Goal: Communication & Community: Connect with others

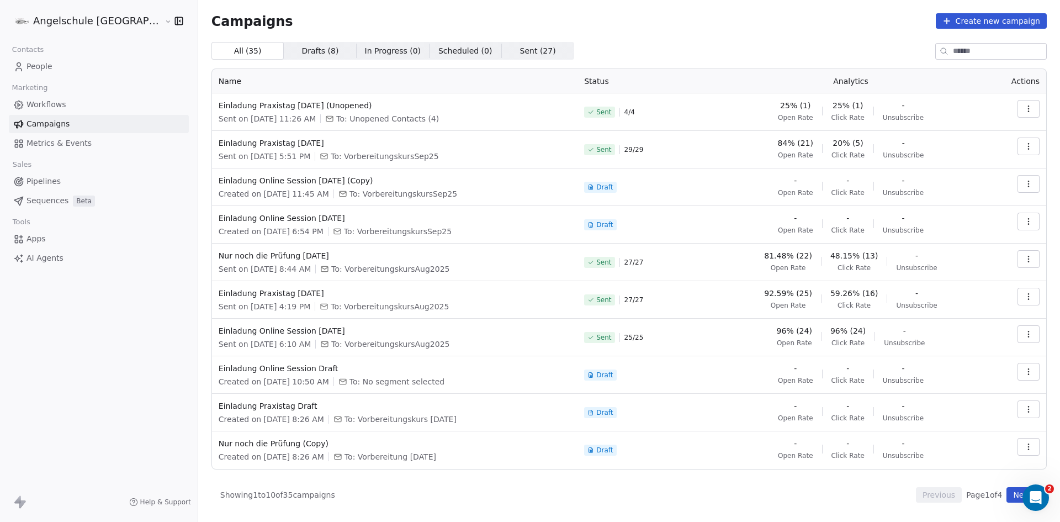
click at [1032, 107] on icon "button" at bounding box center [1028, 108] width 9 height 9
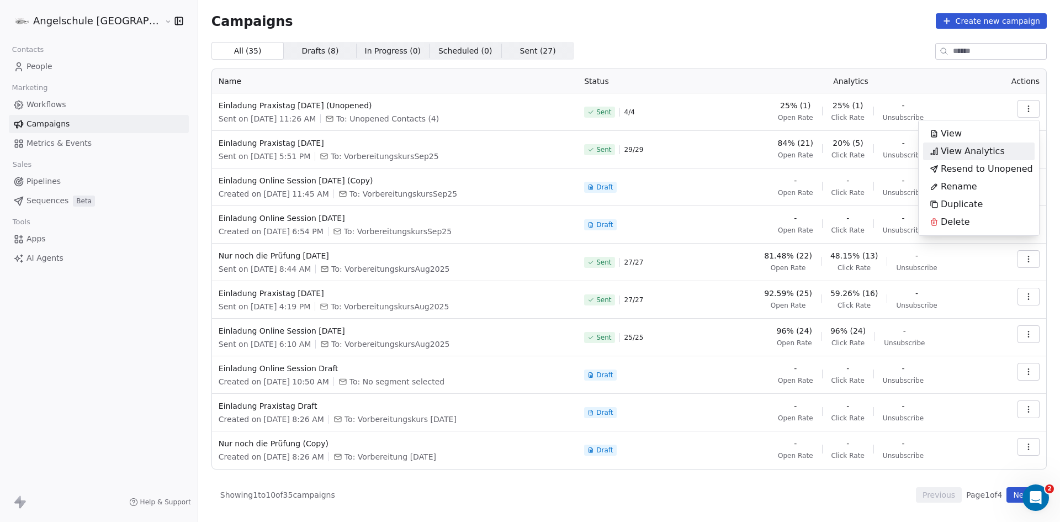
click at [983, 152] on span "View Analytics" at bounding box center [973, 151] width 64 height 13
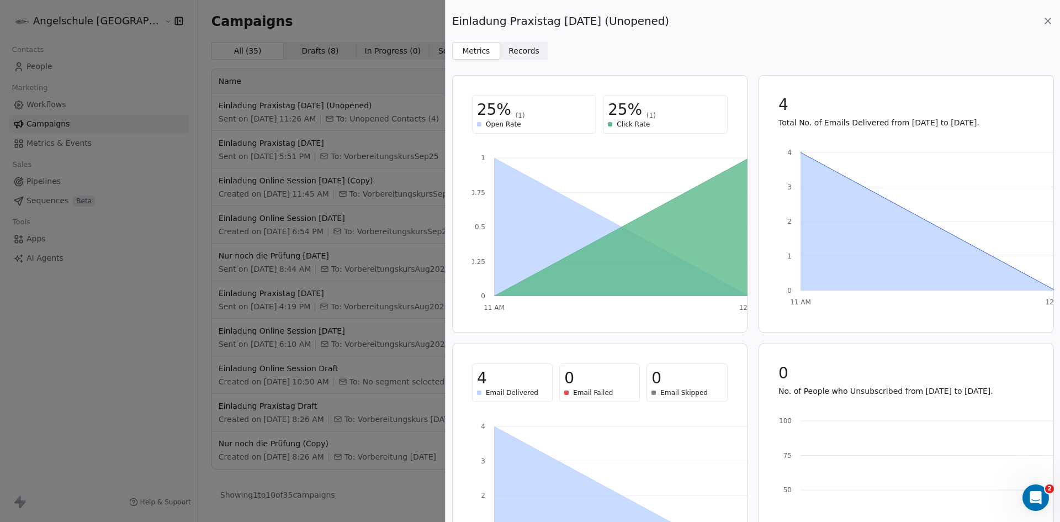
click at [1048, 20] on icon at bounding box center [1048, 20] width 11 height 11
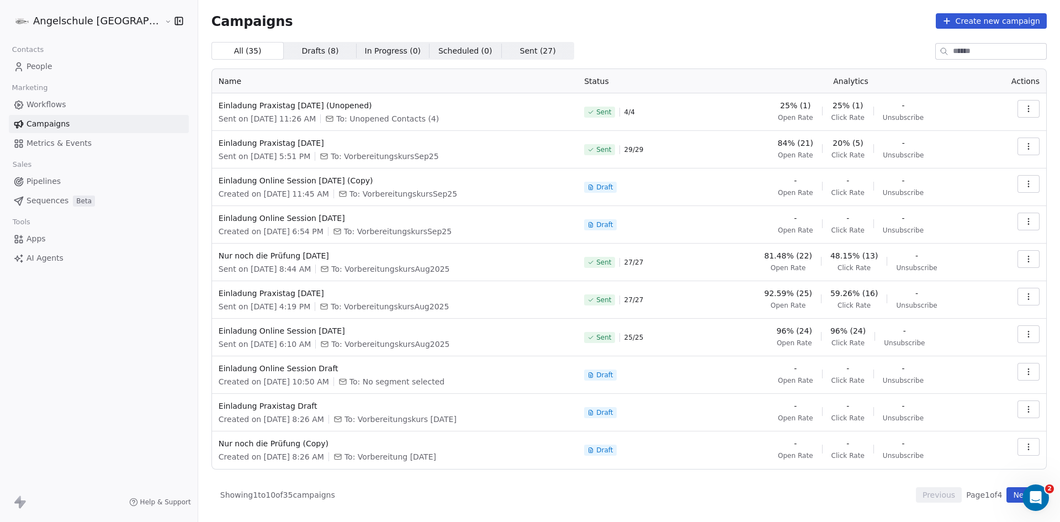
click at [1029, 110] on icon "button" at bounding box center [1028, 108] width 9 height 9
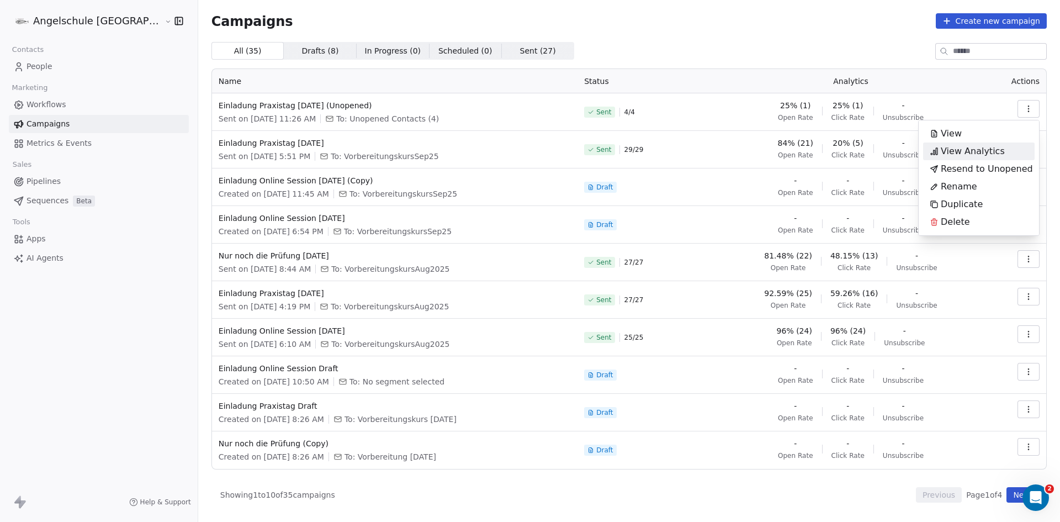
click at [994, 150] on span "View Analytics" at bounding box center [973, 151] width 64 height 13
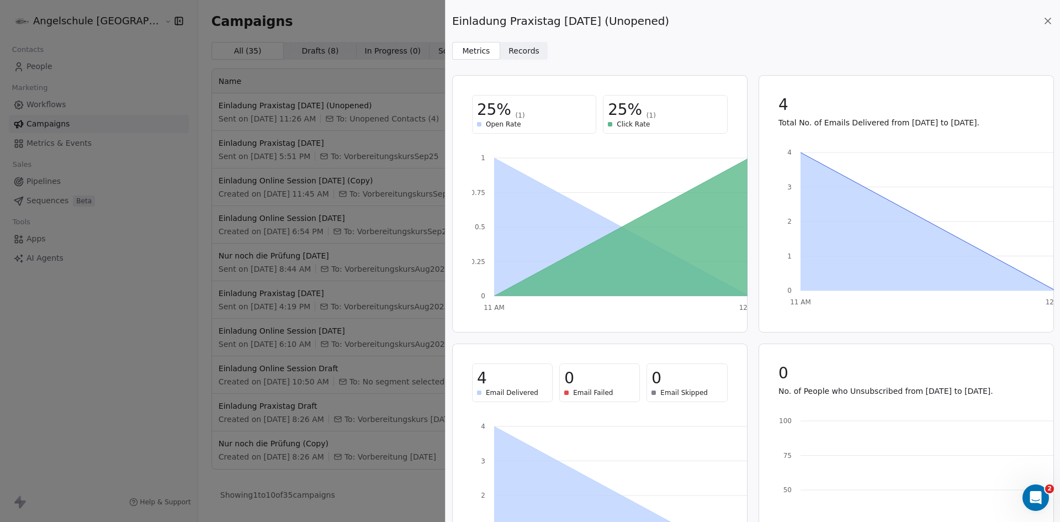
click at [524, 55] on span "Records" at bounding box center [524, 51] width 31 height 12
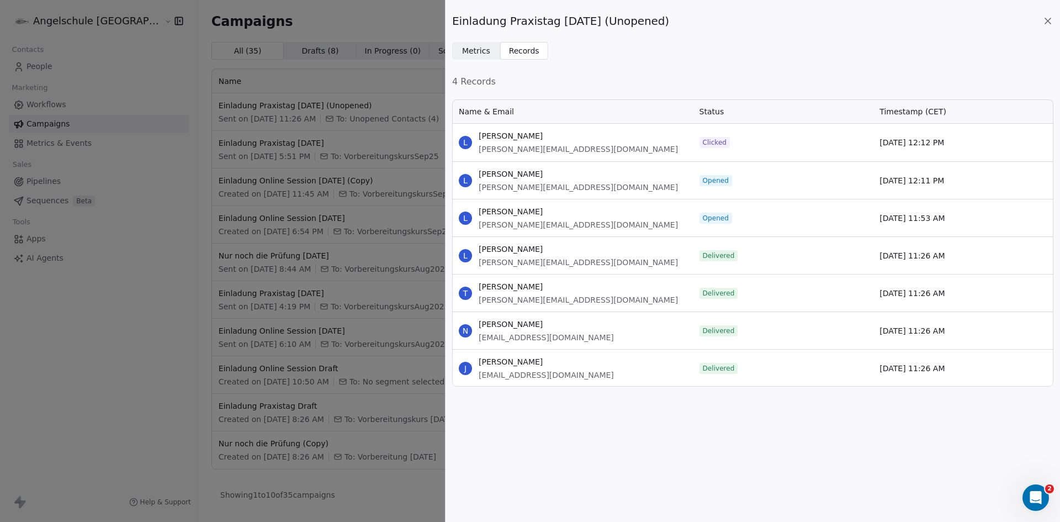
scroll to position [279, 593]
click at [52, 123] on div "Einladung Praxistag [DATE] (Unopened) Metrics Metrics Records Records 4 Records…" at bounding box center [530, 261] width 1060 height 522
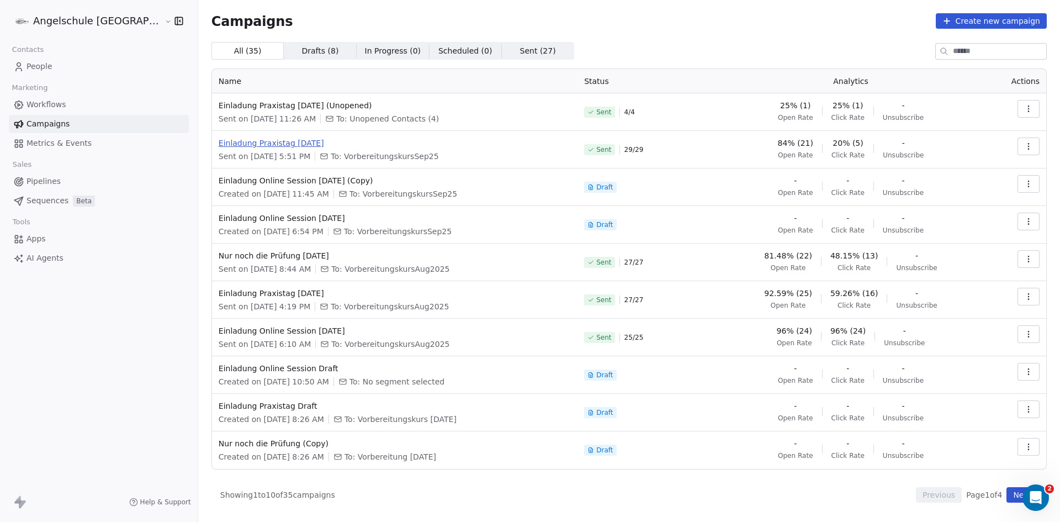
click at [263, 142] on span "Einladung Praxistag [DATE]" at bounding box center [395, 143] width 352 height 11
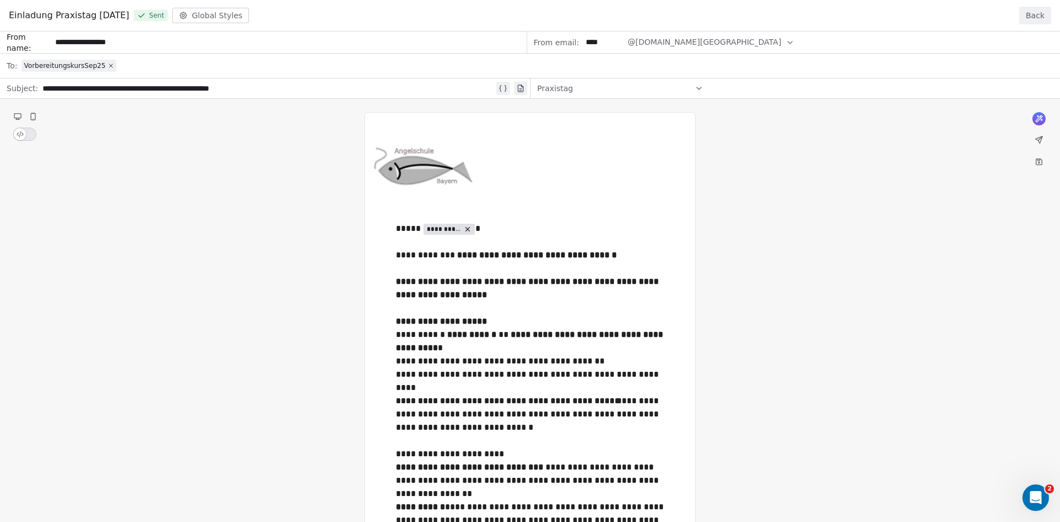
drag, startPoint x: 396, startPoint y: 254, endPoint x: 476, endPoint y: 271, distance: 81.9
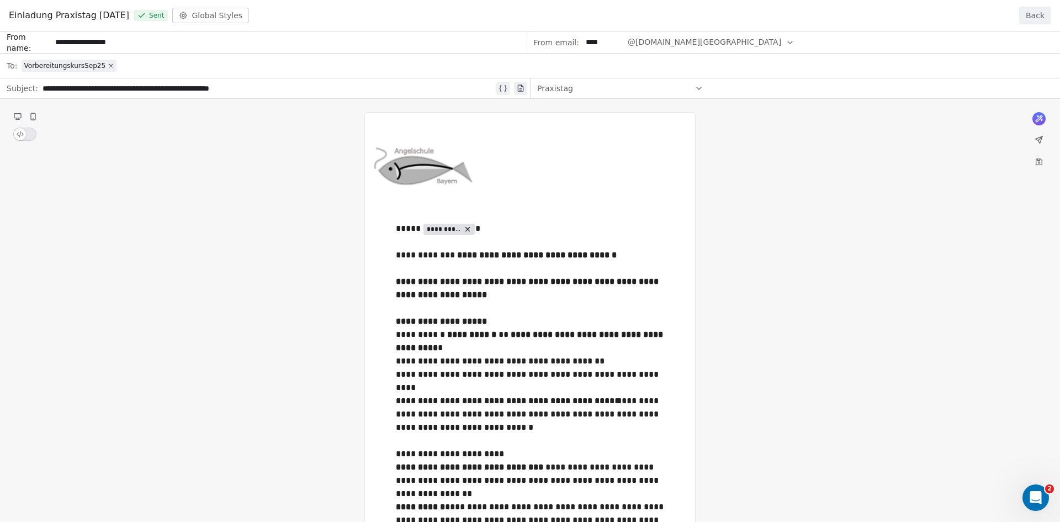
drag, startPoint x: 454, startPoint y: 261, endPoint x: 436, endPoint y: 261, distance: 18.2
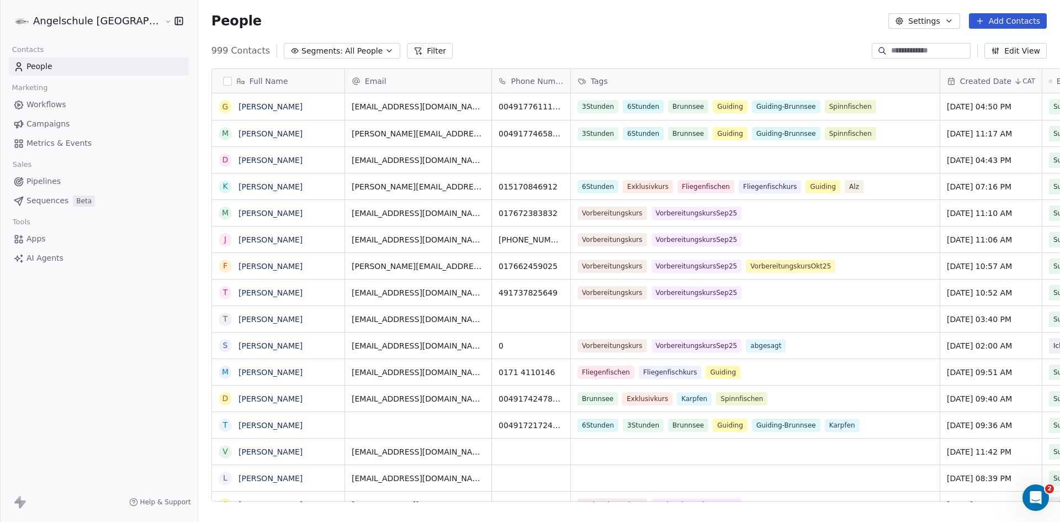
scroll to position [451, 903]
click at [40, 121] on span "Campaigns" at bounding box center [48, 124] width 43 height 12
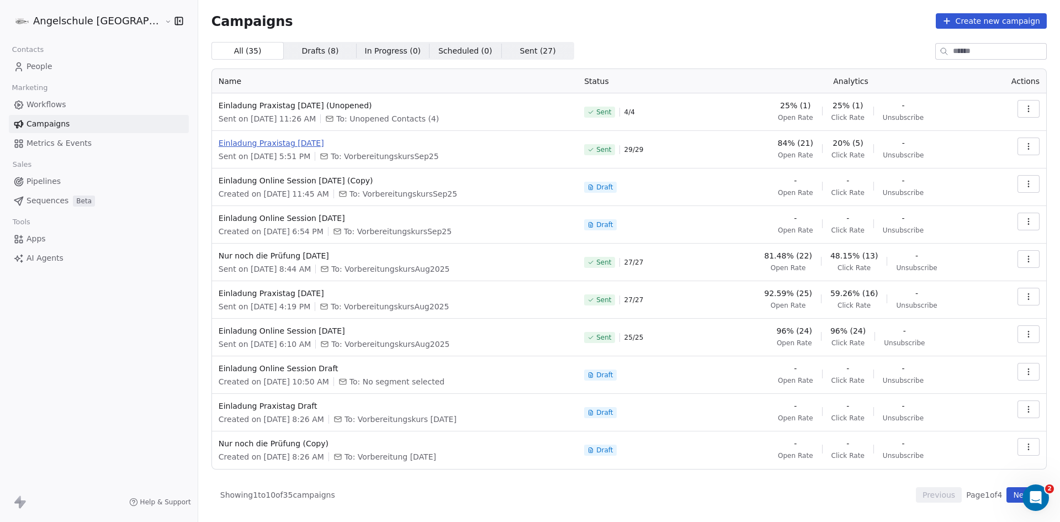
click at [220, 141] on span "Einladung Praxistag [DATE]" at bounding box center [395, 143] width 352 height 11
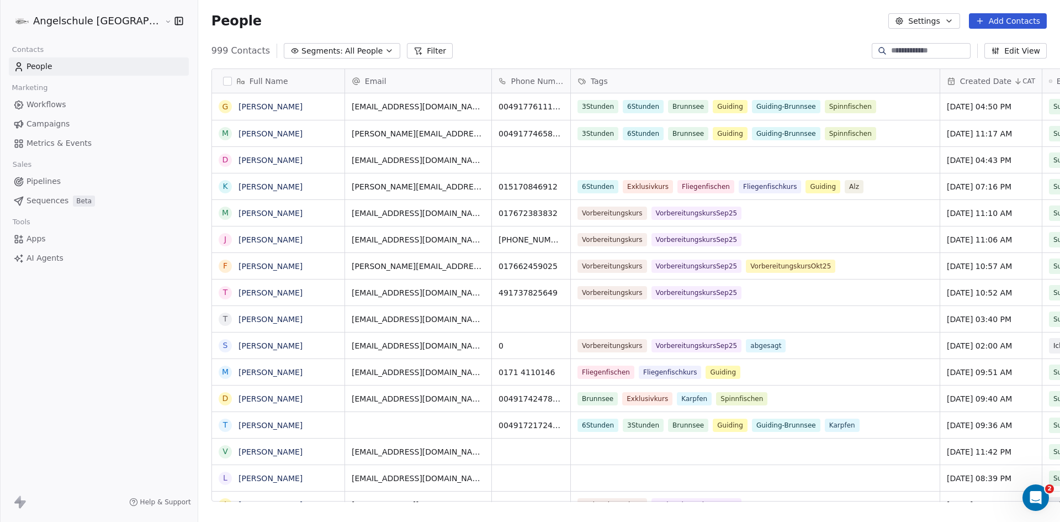
scroll to position [451, 903]
click at [66, 124] on span "Campaigns" at bounding box center [48, 124] width 43 height 12
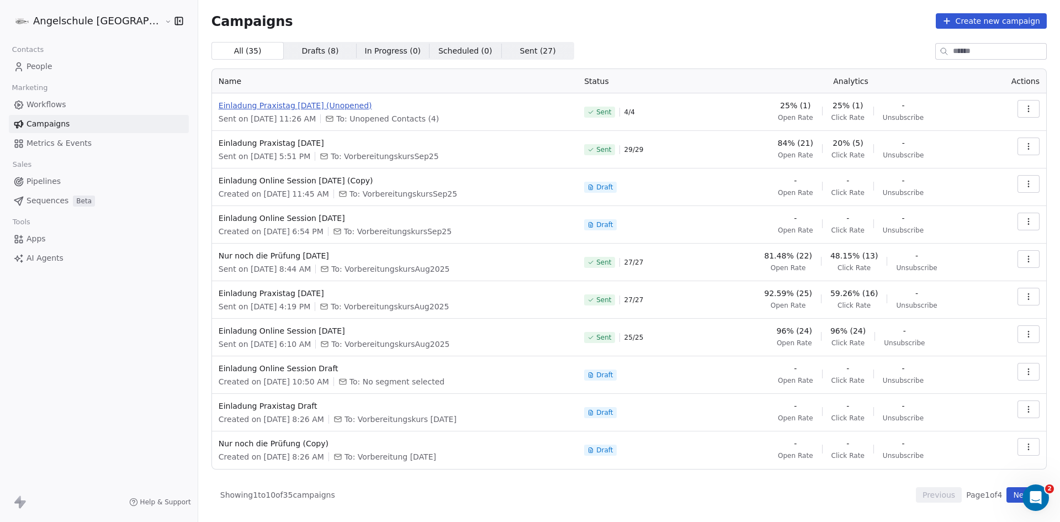
click at [267, 102] on span "Einladung Praxistag [DATE] (Unopened)" at bounding box center [395, 105] width 352 height 11
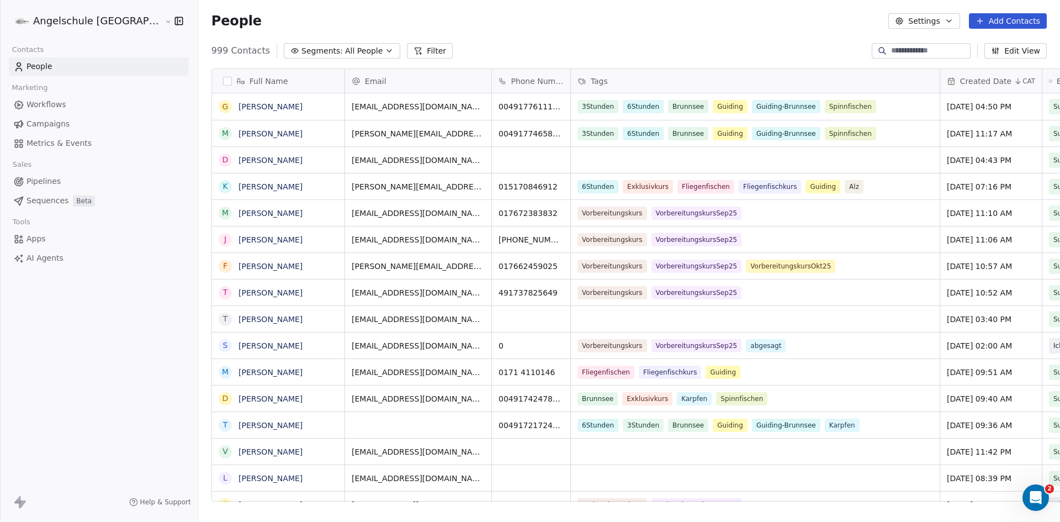
scroll to position [451, 903]
click at [63, 123] on span "Campaigns" at bounding box center [48, 124] width 43 height 12
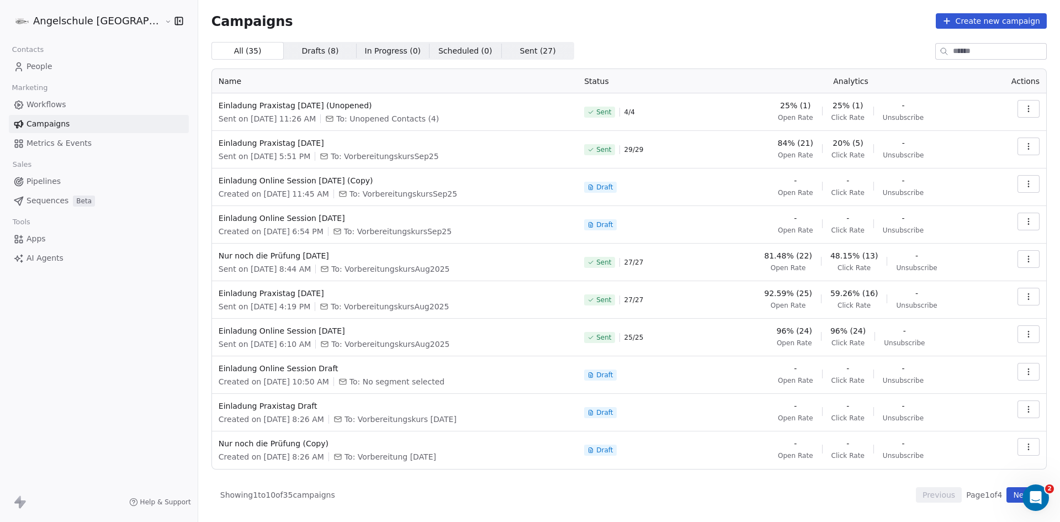
click at [491, 118] on div "Sent on [DATE] 11:26 AM To: Unopened Contacts (4)" at bounding box center [395, 118] width 352 height 11
click at [1030, 108] on icon "button" at bounding box center [1028, 108] width 9 height 9
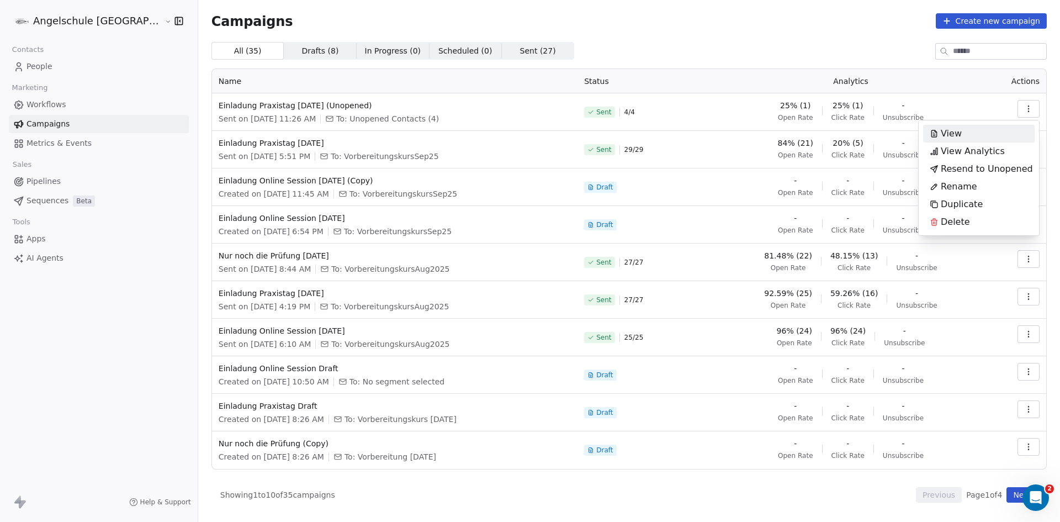
click at [952, 129] on span "View" at bounding box center [951, 133] width 21 height 13
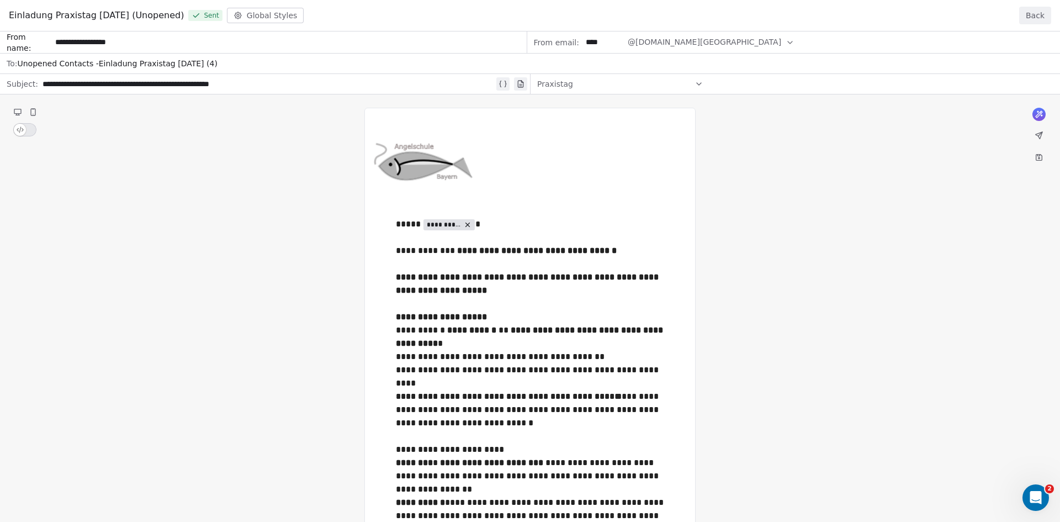
drag, startPoint x: 396, startPoint y: 249, endPoint x: 479, endPoint y: 262, distance: 84.4
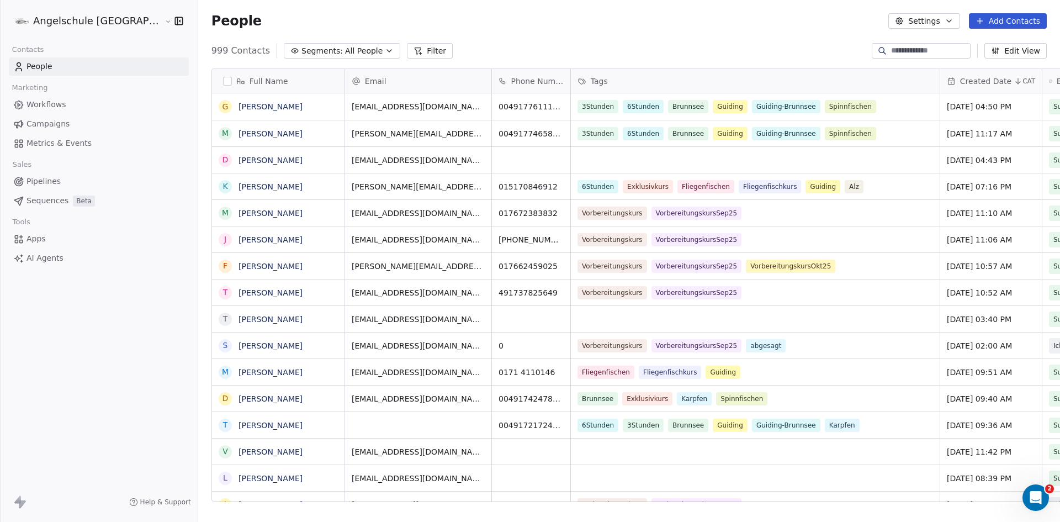
scroll to position [451, 903]
click at [46, 119] on span "Campaigns" at bounding box center [48, 124] width 43 height 12
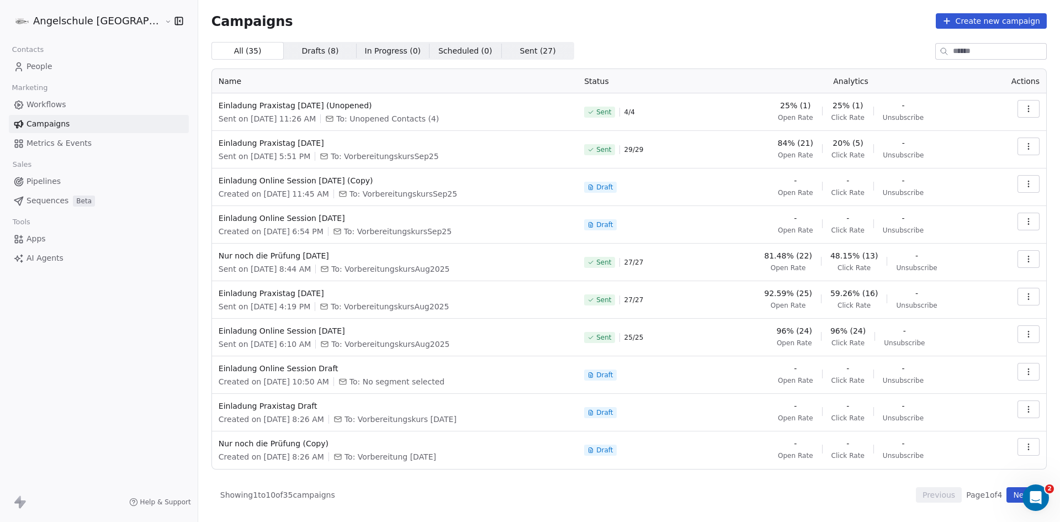
click at [1033, 145] on button "button" at bounding box center [1029, 147] width 22 height 18
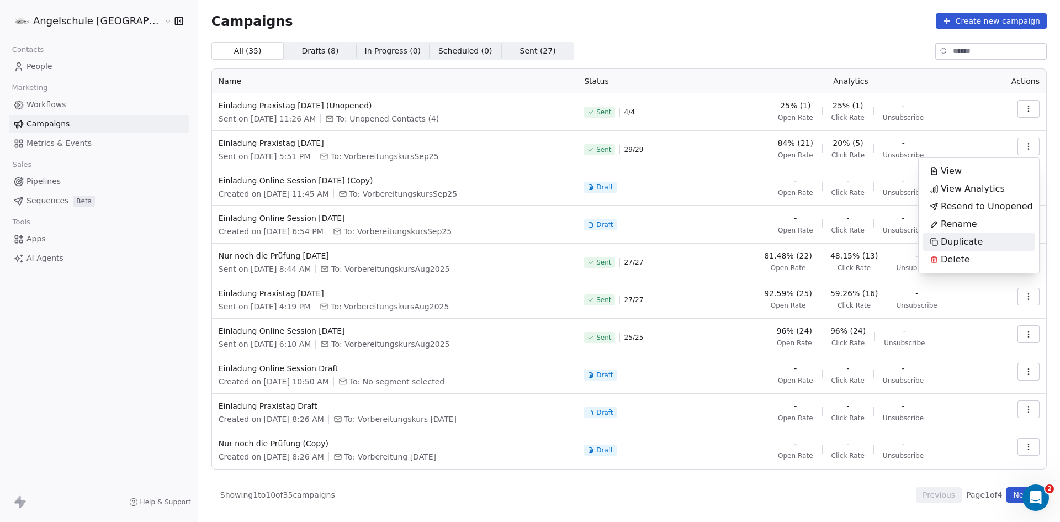
click at [964, 240] on span "Duplicate" at bounding box center [962, 241] width 42 height 13
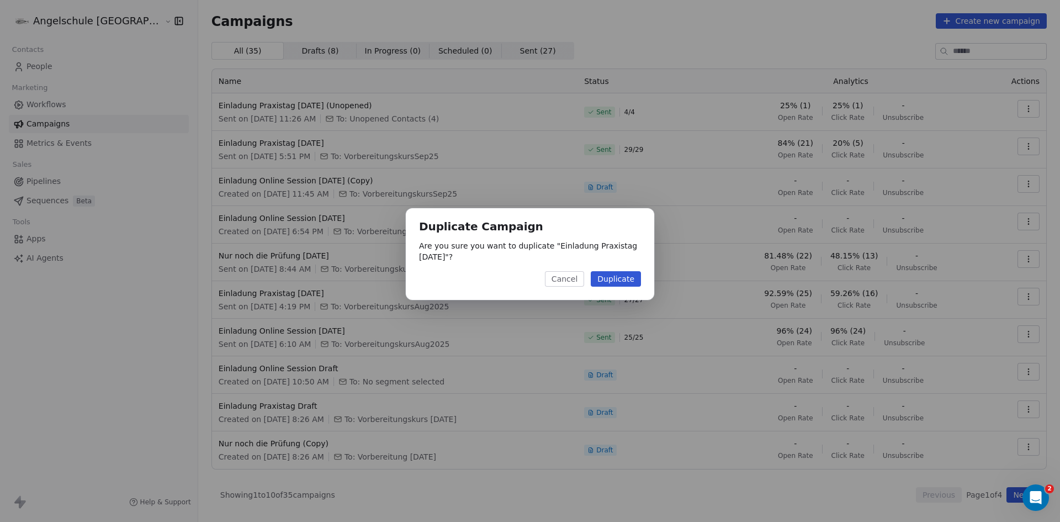
click at [617, 279] on button "Duplicate" at bounding box center [616, 278] width 50 height 15
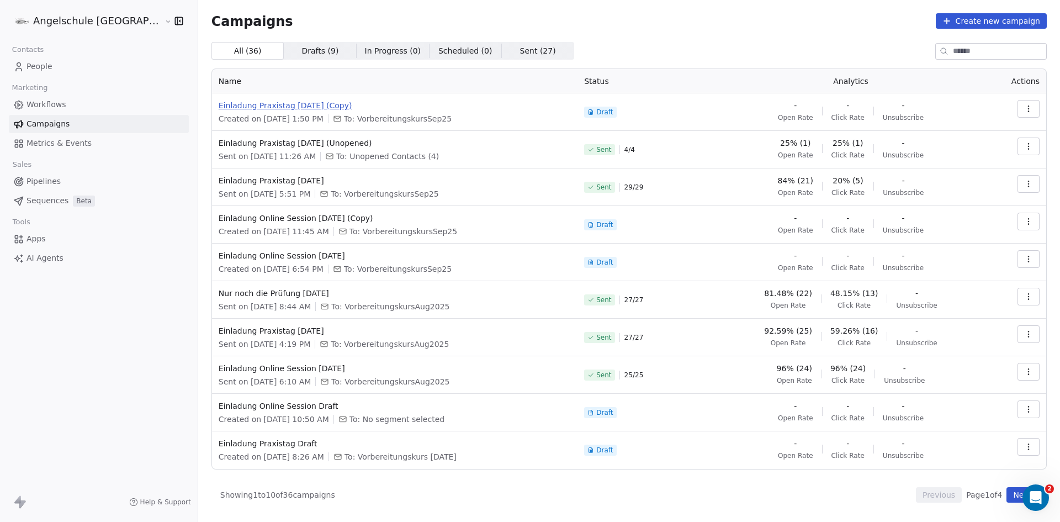
click at [280, 108] on span "Einladung Praxistag [DATE] (Copy)" at bounding box center [395, 105] width 352 height 11
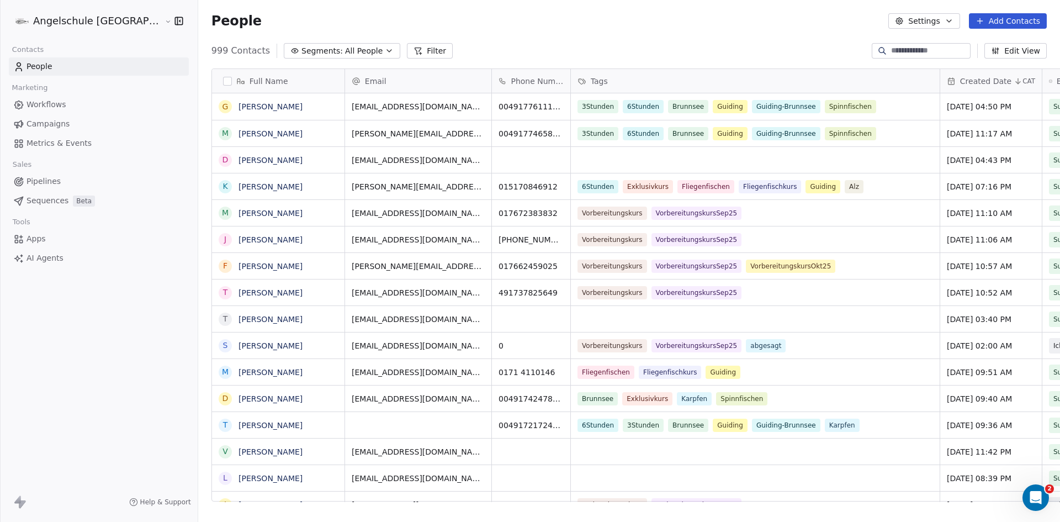
scroll to position [451, 903]
click at [49, 62] on span "People" at bounding box center [40, 67] width 26 height 12
click at [911, 47] on input at bounding box center [929, 50] width 77 height 11
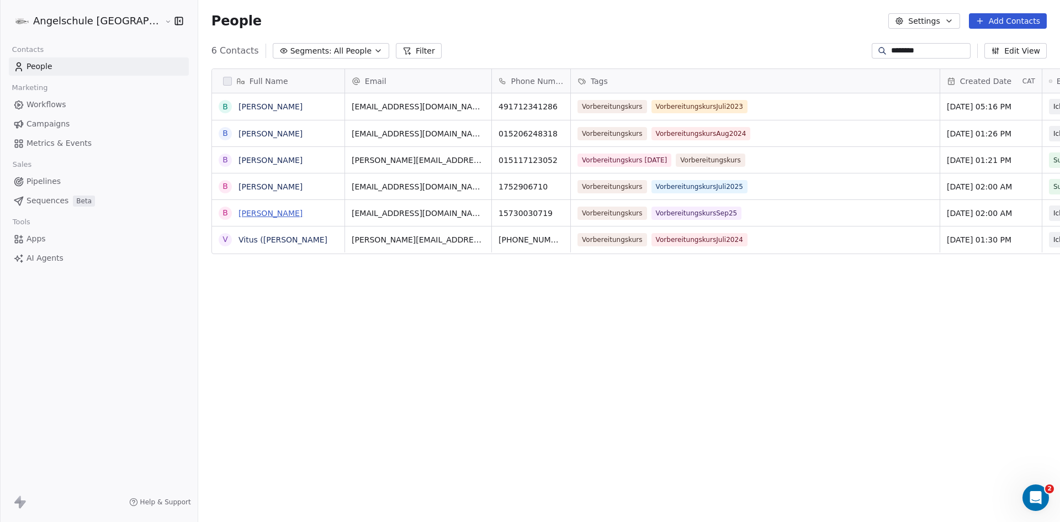
type input "********"
click at [239, 213] on link "[PERSON_NAME]" at bounding box center [271, 213] width 64 height 9
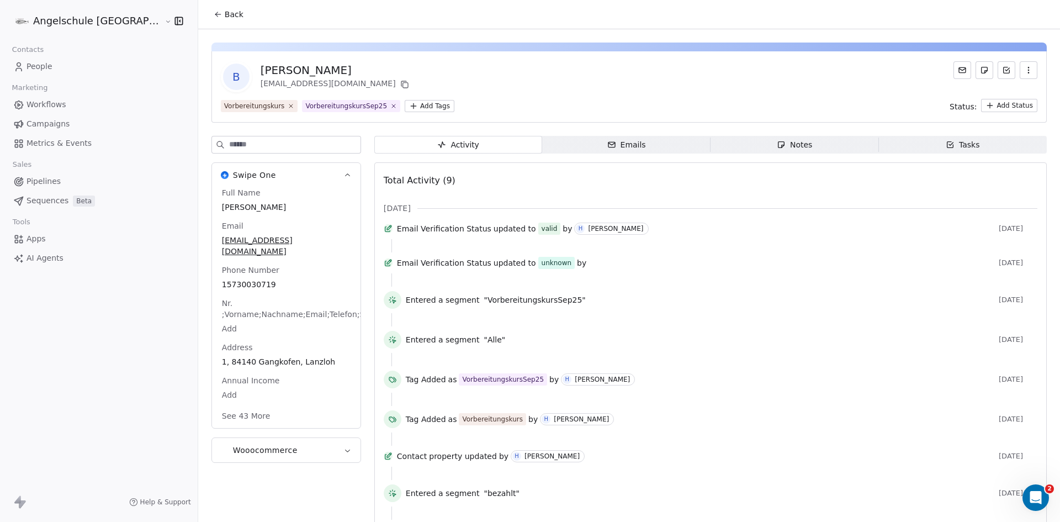
click at [607, 141] on div "Emails" at bounding box center [626, 145] width 39 height 12
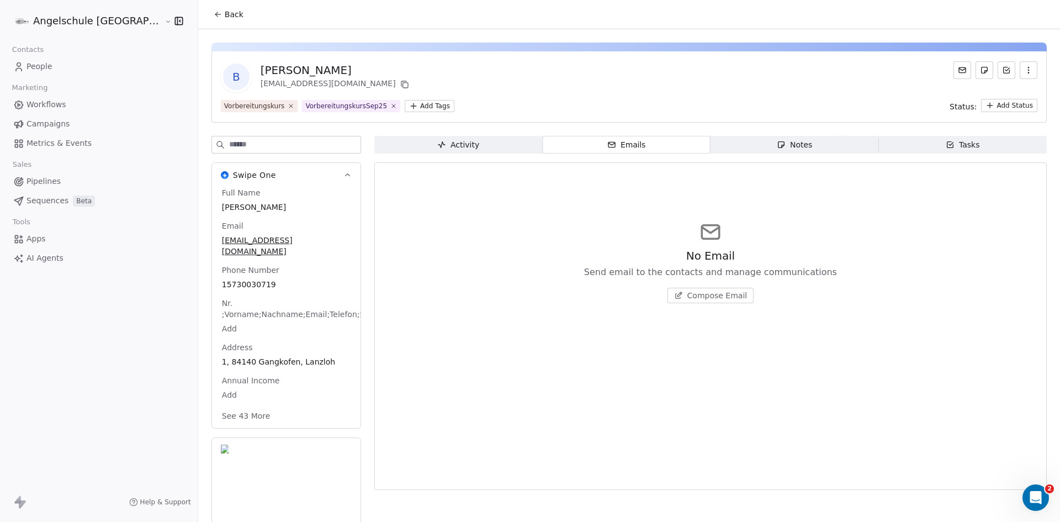
click at [688, 294] on span "Compose Email" at bounding box center [718, 295] width 60 height 11
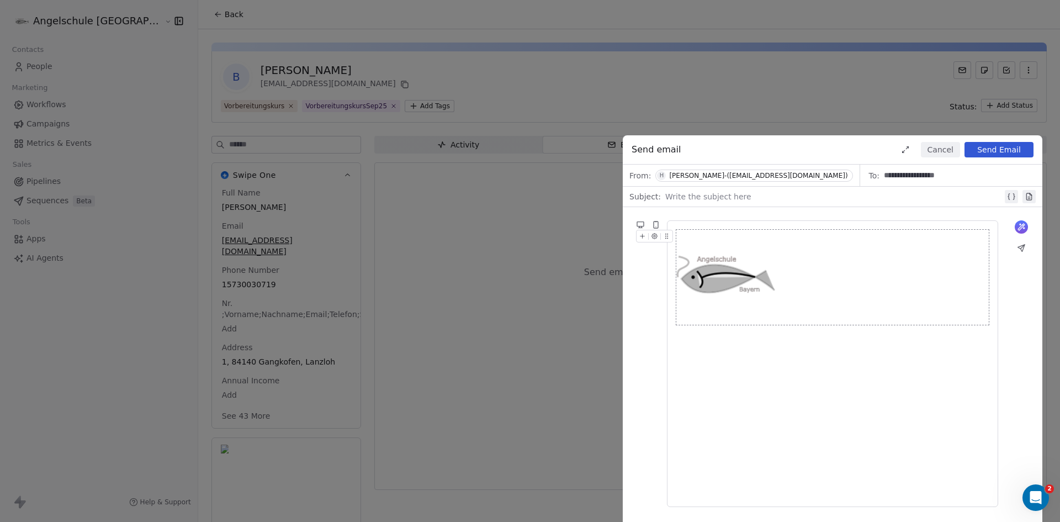
click at [751, 389] on div at bounding box center [832, 364] width 313 height 268
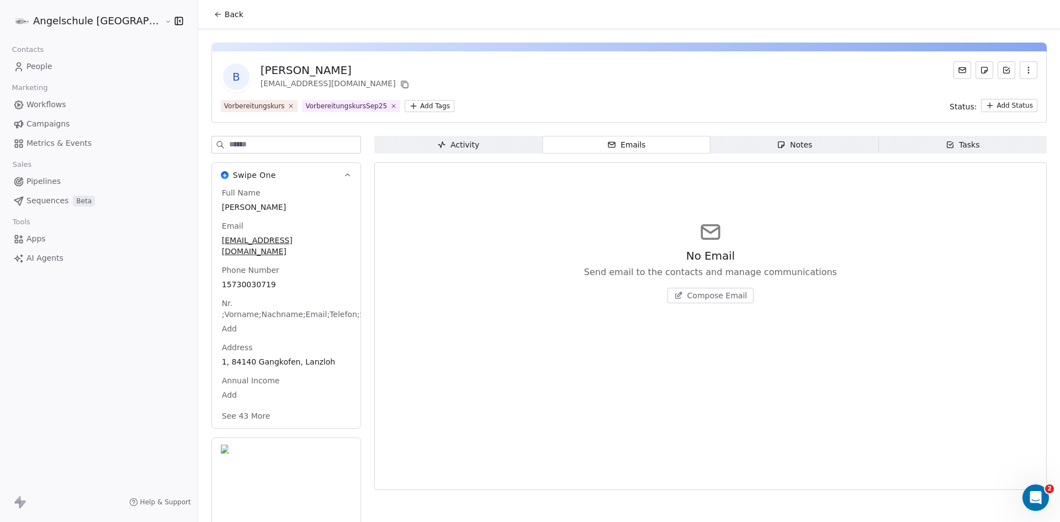
click at [40, 120] on span "Campaigns" at bounding box center [48, 124] width 43 height 12
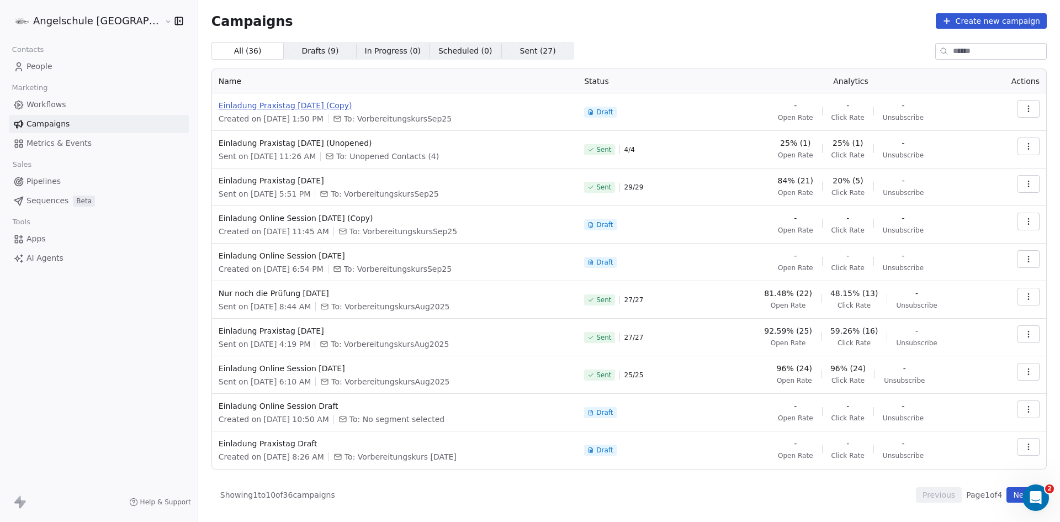
click at [233, 102] on span "Einladung Praxistag [DATE] (Copy)" at bounding box center [395, 105] width 352 height 11
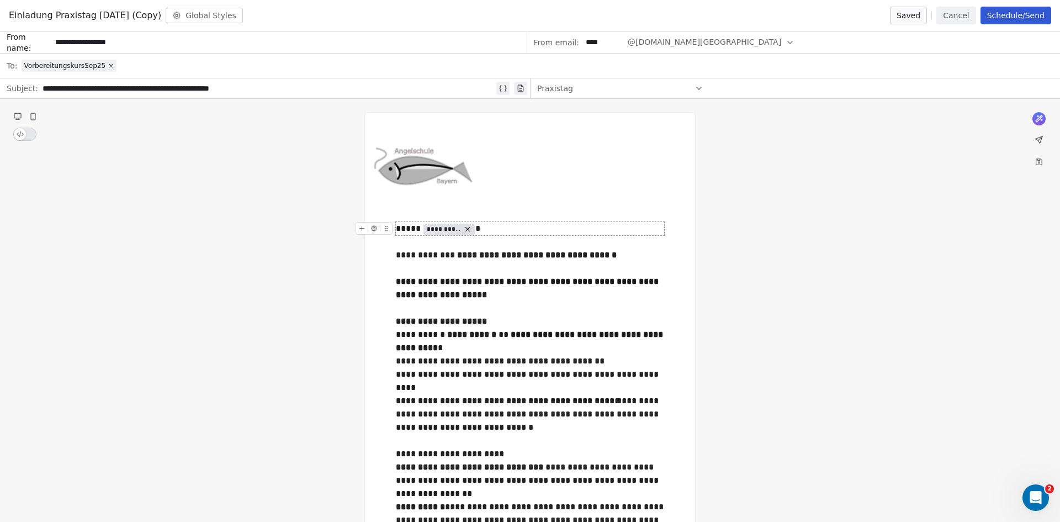
click at [397, 227] on div "**********" at bounding box center [530, 228] width 268 height 13
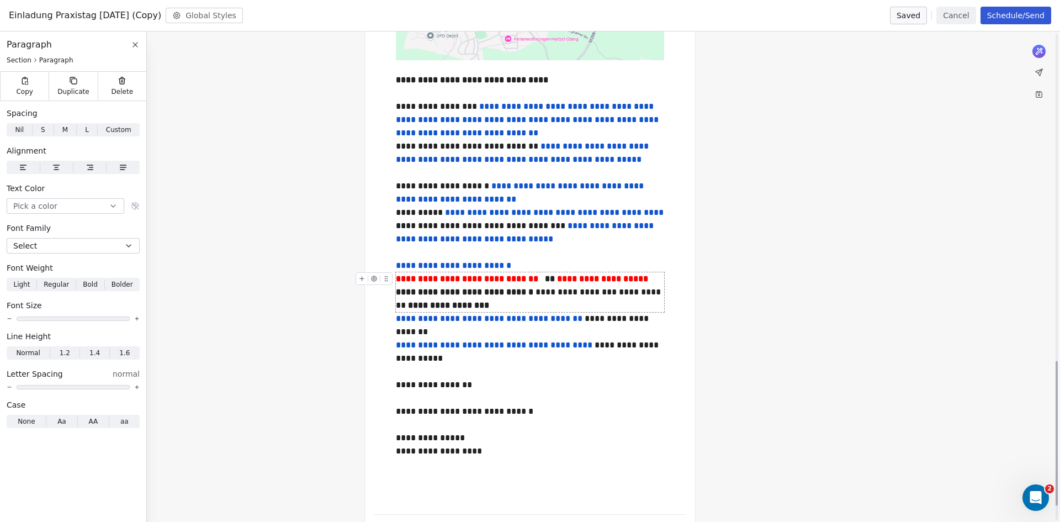
scroll to position [1156, 0]
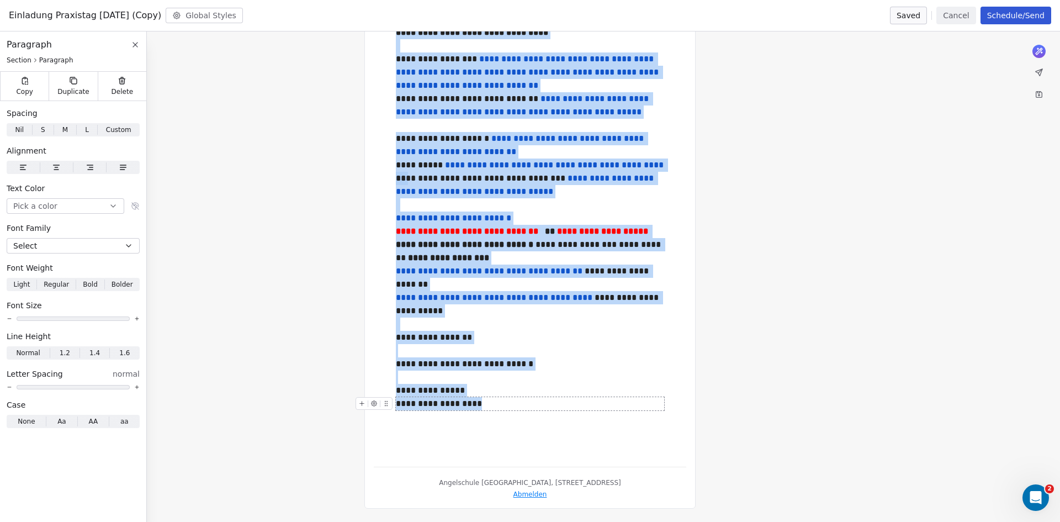
click at [488, 405] on div "**********" at bounding box center [530, 403] width 268 height 13
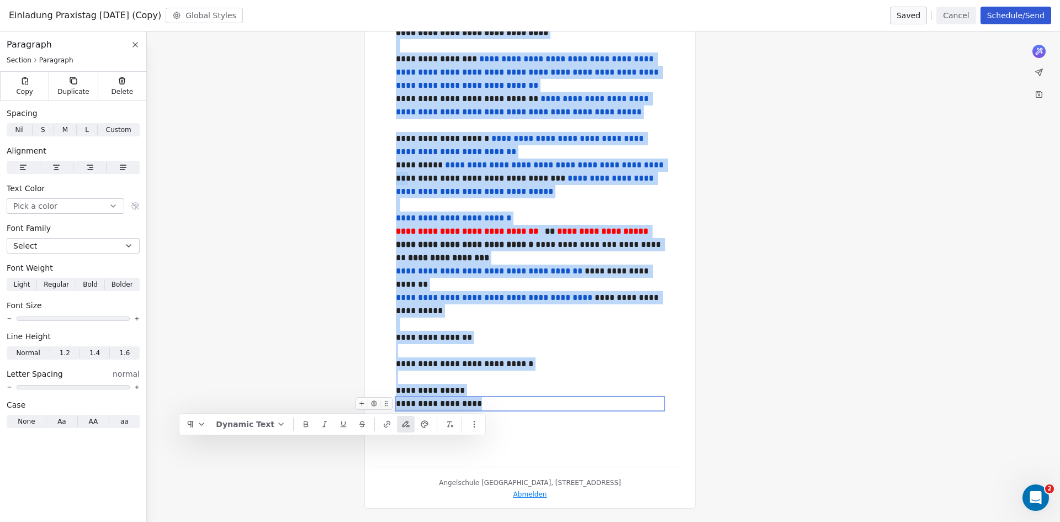
copy div "**********"
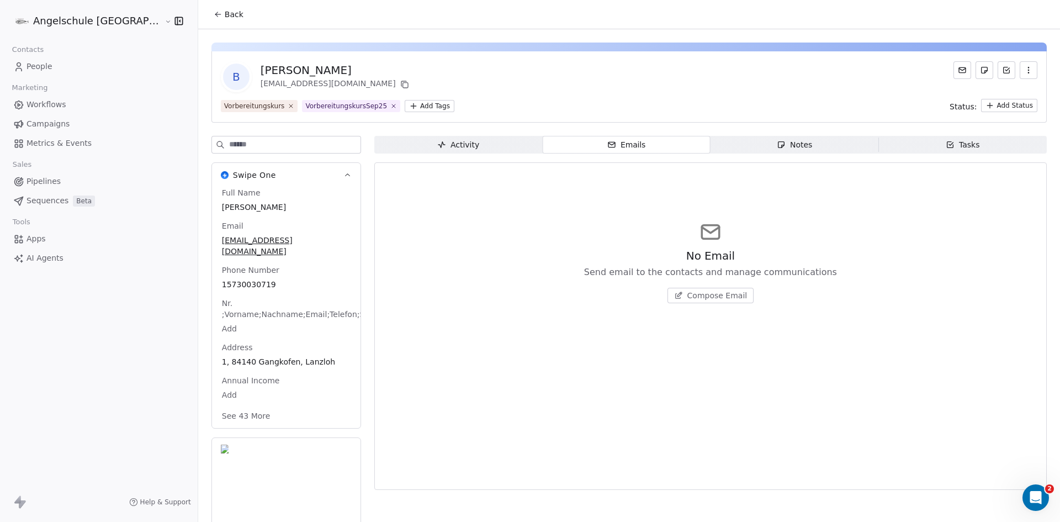
click at [691, 294] on span "Compose Email" at bounding box center [718, 295] width 60 height 11
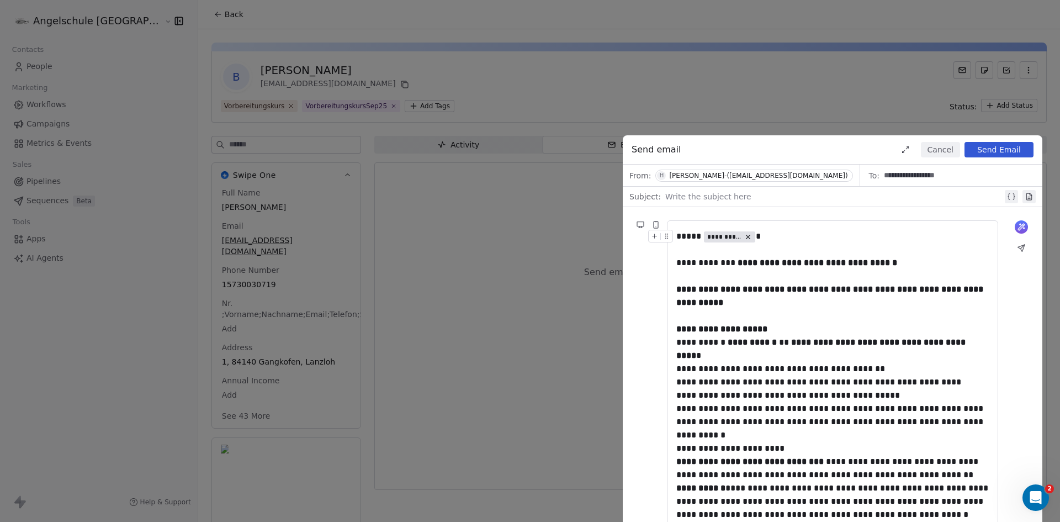
click at [710, 195] on div at bounding box center [833, 196] width 337 height 13
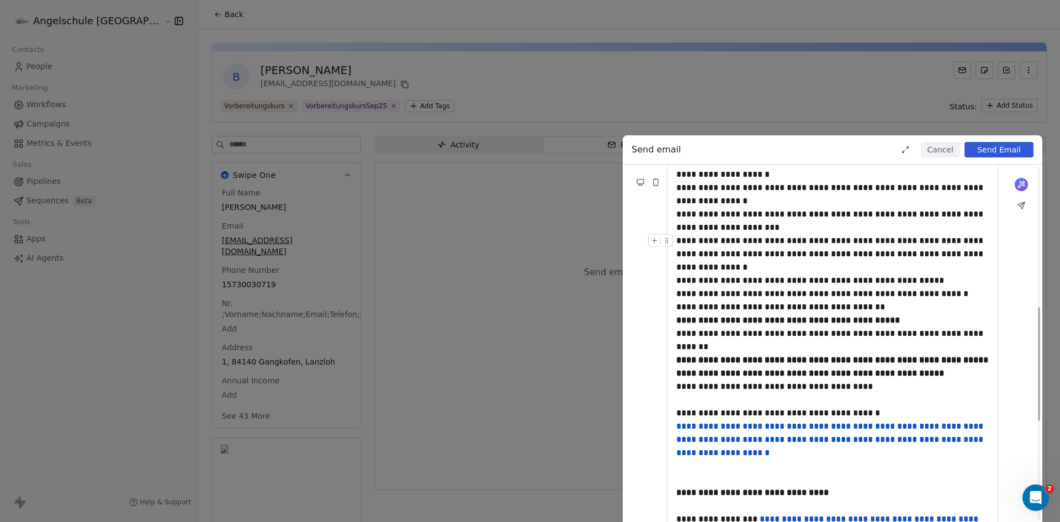
scroll to position [475, 0]
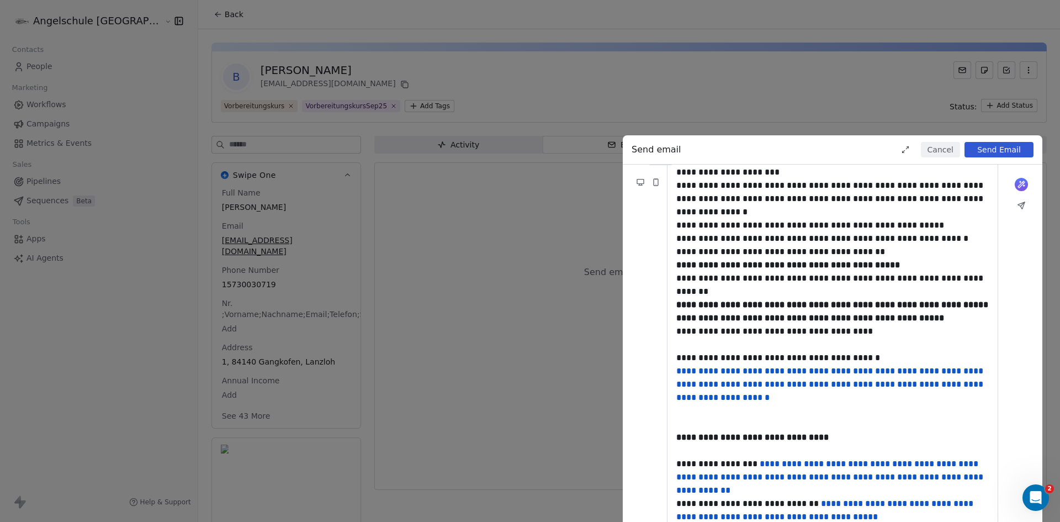
click at [1007, 146] on button "Send Email" at bounding box center [999, 149] width 69 height 15
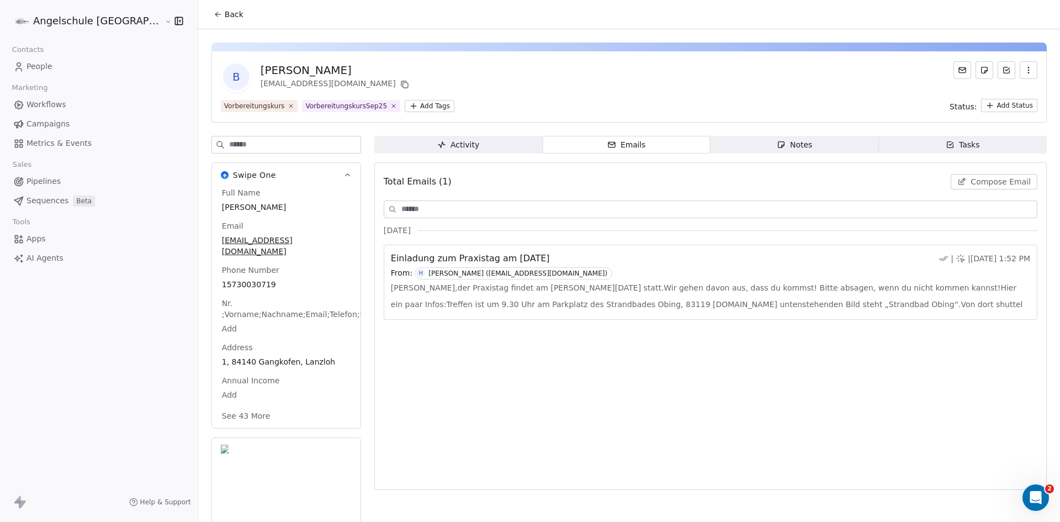
click at [215, 14] on icon at bounding box center [217, 14] width 5 height 0
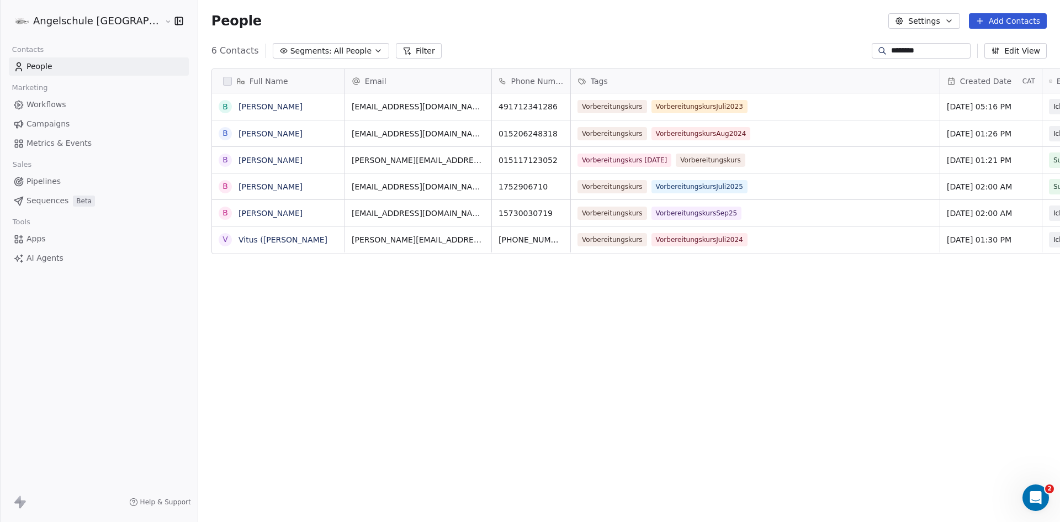
scroll to position [451, 903]
drag, startPoint x: 918, startPoint y: 50, endPoint x: 841, endPoint y: 53, distance: 77.4
click at [841, 53] on div "6 Contacts Segments: All People Filter ******** Edit View" at bounding box center [629, 51] width 862 height 18
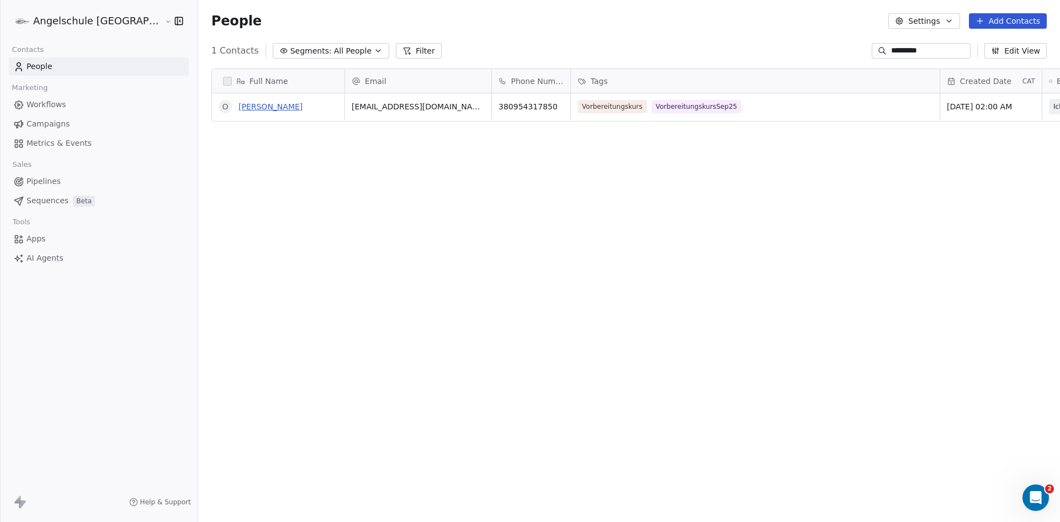
type input "*********"
click at [239, 107] on link "[PERSON_NAME]" at bounding box center [271, 106] width 64 height 9
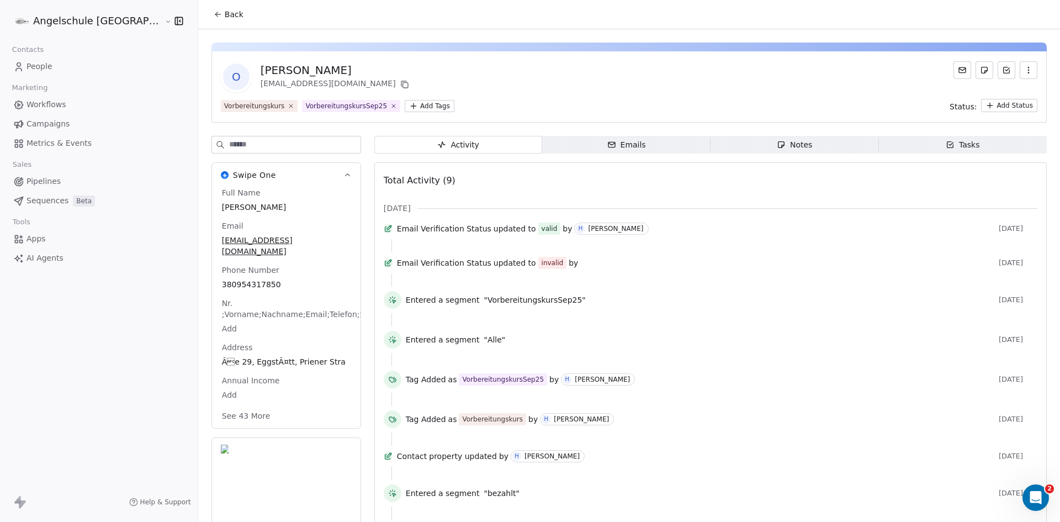
click at [609, 144] on icon "button" at bounding box center [612, 144] width 7 height 2
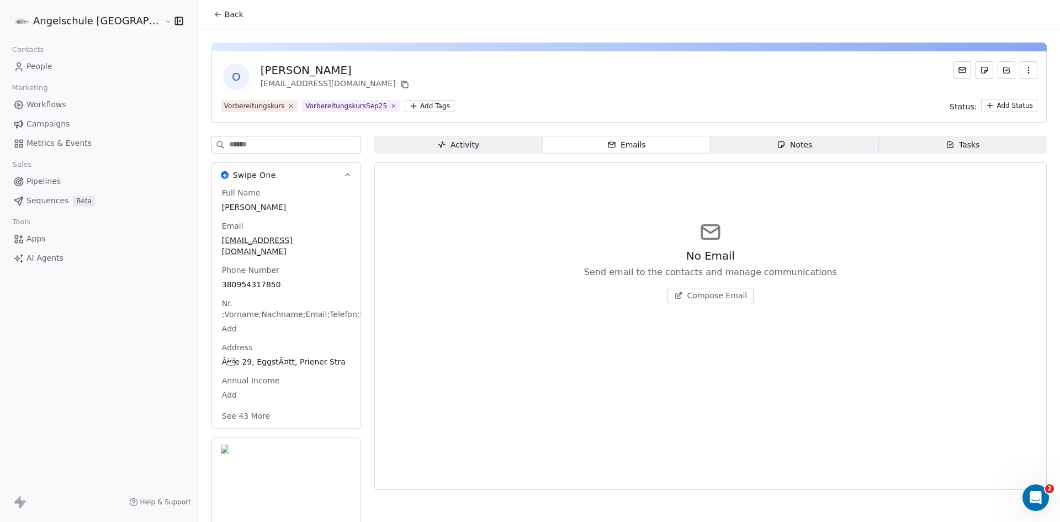
click at [699, 298] on span "Compose Email" at bounding box center [718, 295] width 60 height 11
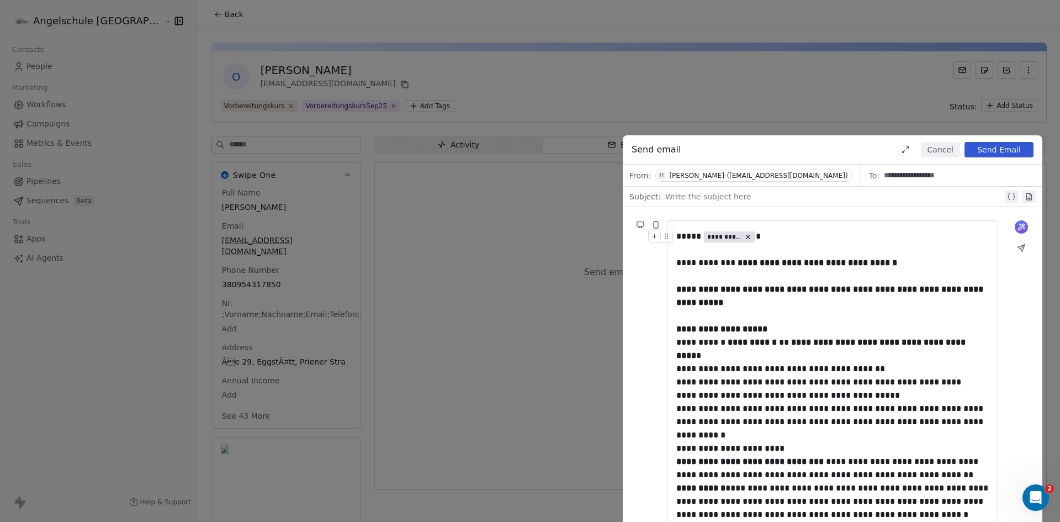
click at [674, 196] on div at bounding box center [833, 196] width 337 height 13
click at [993, 147] on button "Send Email" at bounding box center [999, 149] width 69 height 15
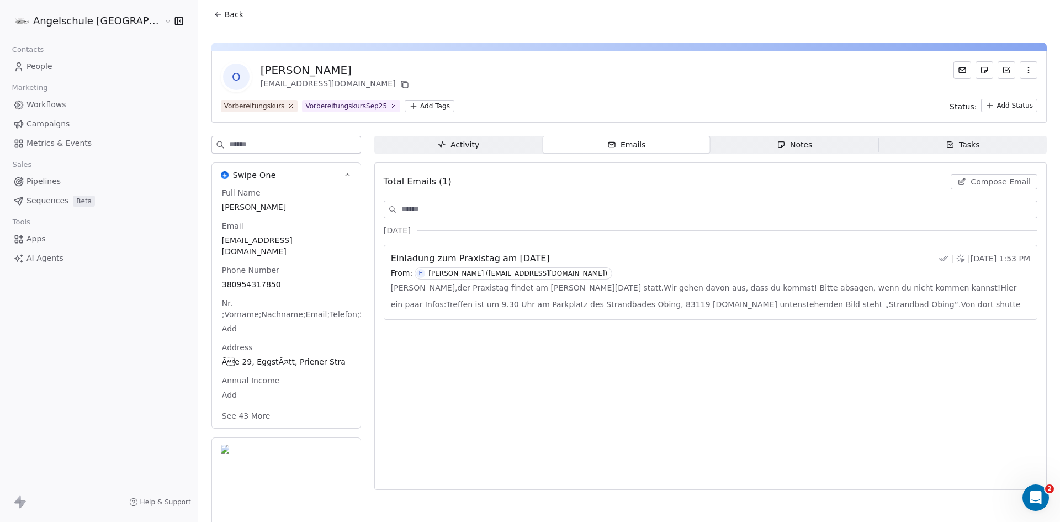
click at [225, 14] on span "Back" at bounding box center [234, 14] width 19 height 11
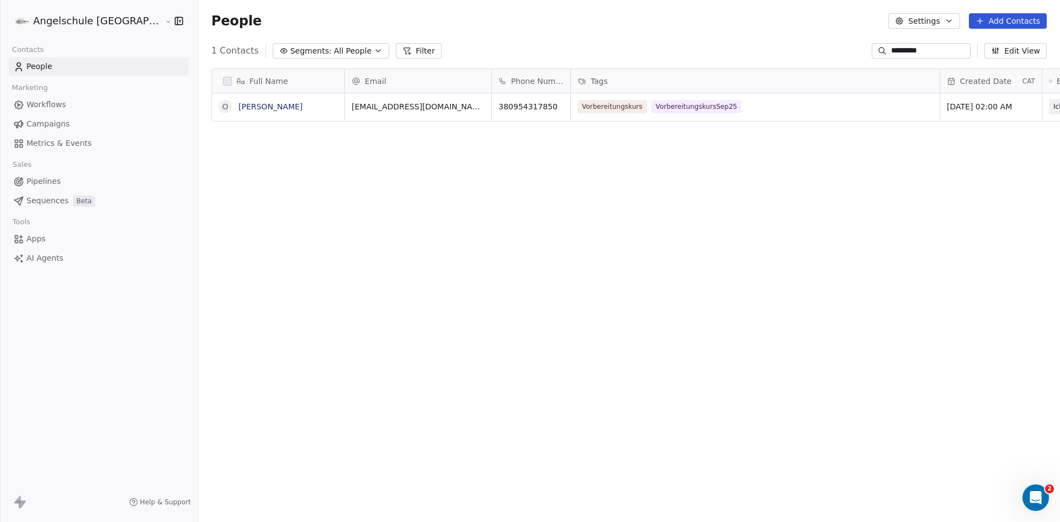
scroll to position [451, 903]
drag, startPoint x: 926, startPoint y: 50, endPoint x: 831, endPoint y: 49, distance: 95.0
click at [831, 49] on div "1 Contacts Segments: All People Filter ********* Edit View" at bounding box center [629, 51] width 862 height 18
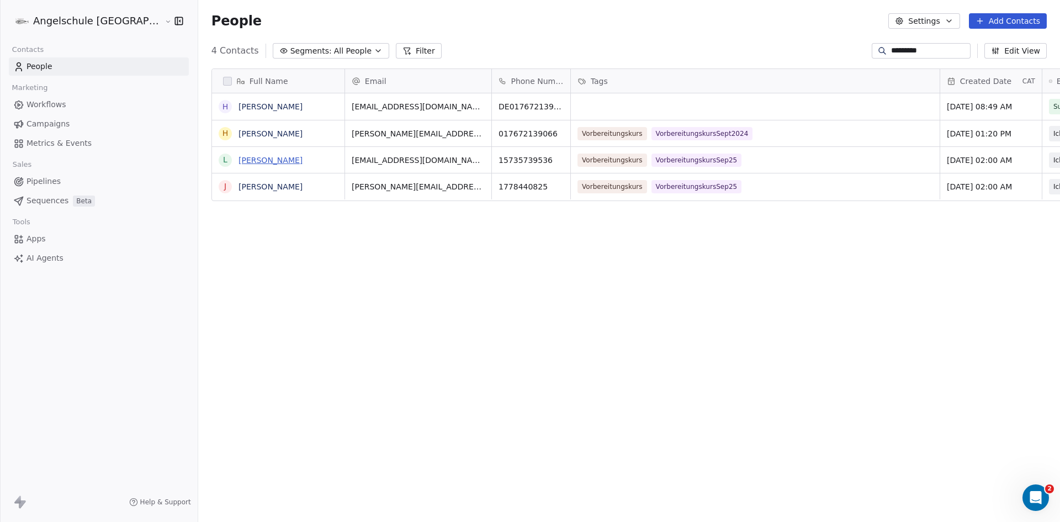
type input "*********"
click at [239, 160] on link "[PERSON_NAME]" at bounding box center [271, 160] width 64 height 9
click at [239, 159] on link "[PERSON_NAME]" at bounding box center [271, 160] width 64 height 9
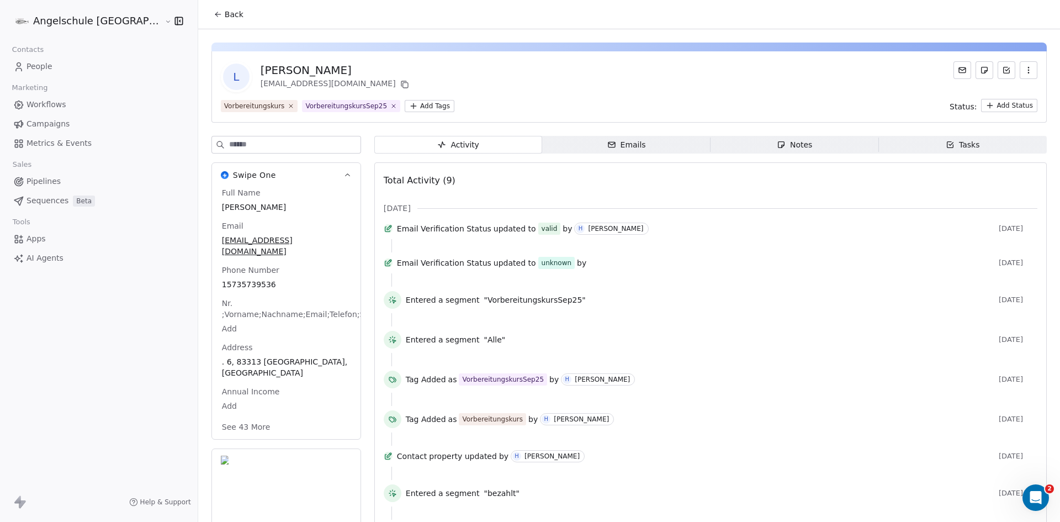
click at [607, 140] on div "Emails" at bounding box center [626, 145] width 39 height 12
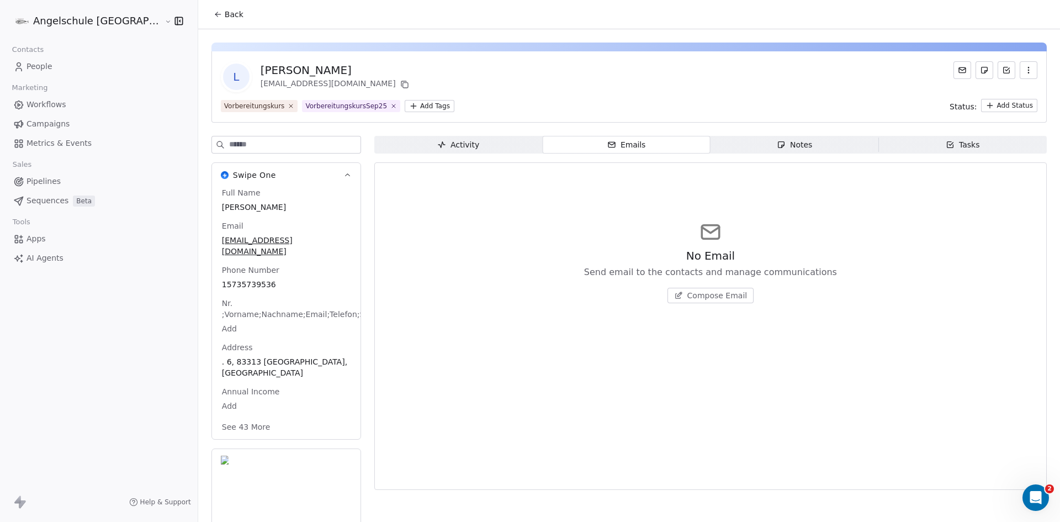
click at [696, 298] on span "Compose Email" at bounding box center [718, 295] width 60 height 11
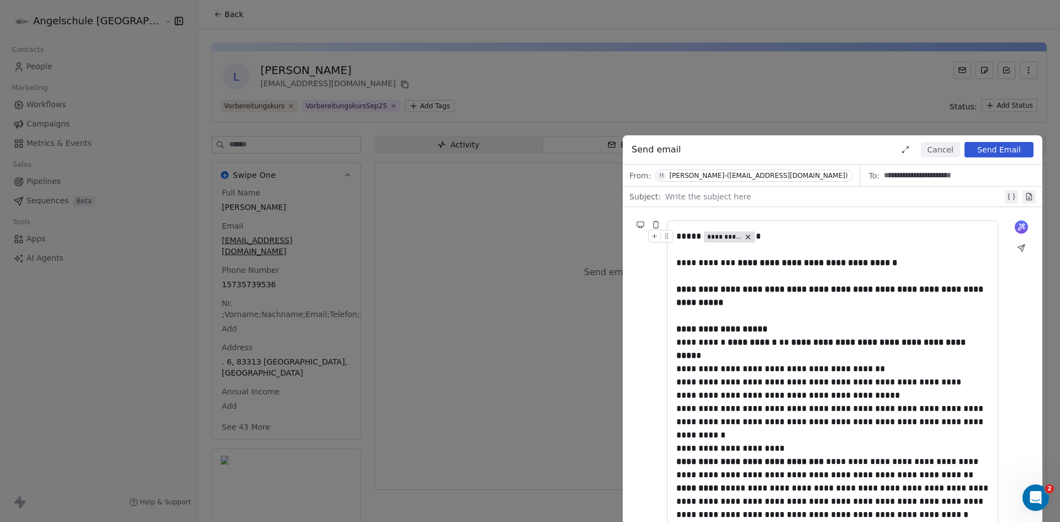
click at [769, 189] on div "Write the subject here" at bounding box center [841, 197] width 353 height 18
click at [1002, 150] on button "Send Email" at bounding box center [999, 149] width 69 height 15
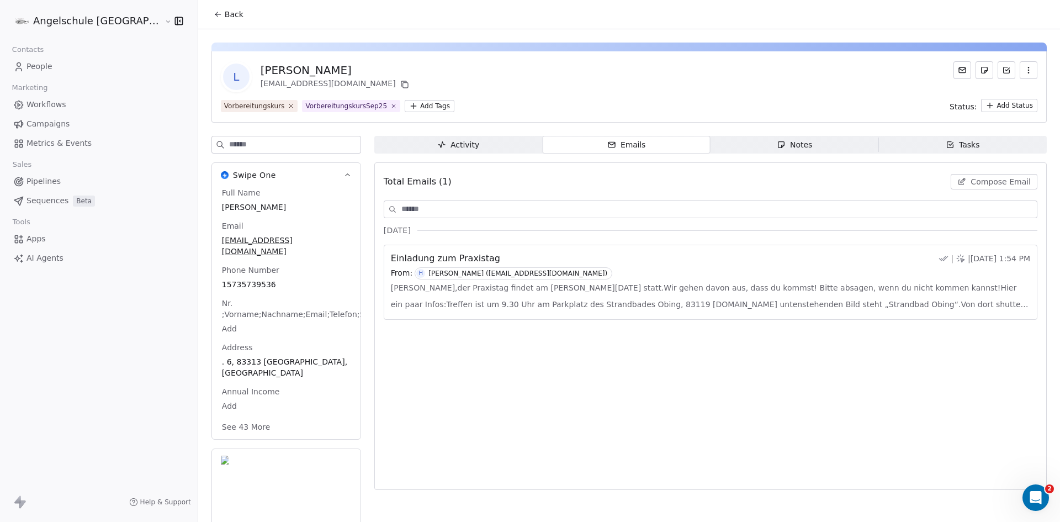
click at [215, 15] on icon at bounding box center [216, 15] width 2 height 2
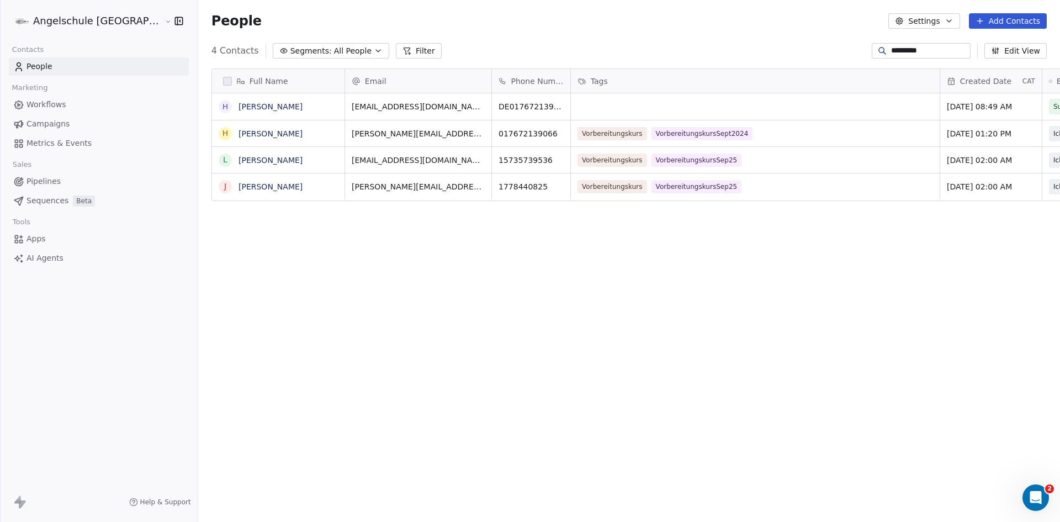
scroll to position [451, 903]
drag, startPoint x: 913, startPoint y: 47, endPoint x: 852, endPoint y: 47, distance: 61.9
click at [852, 47] on div "4 Contacts Segments: All People Filter ********* Edit View" at bounding box center [629, 51] width 862 height 18
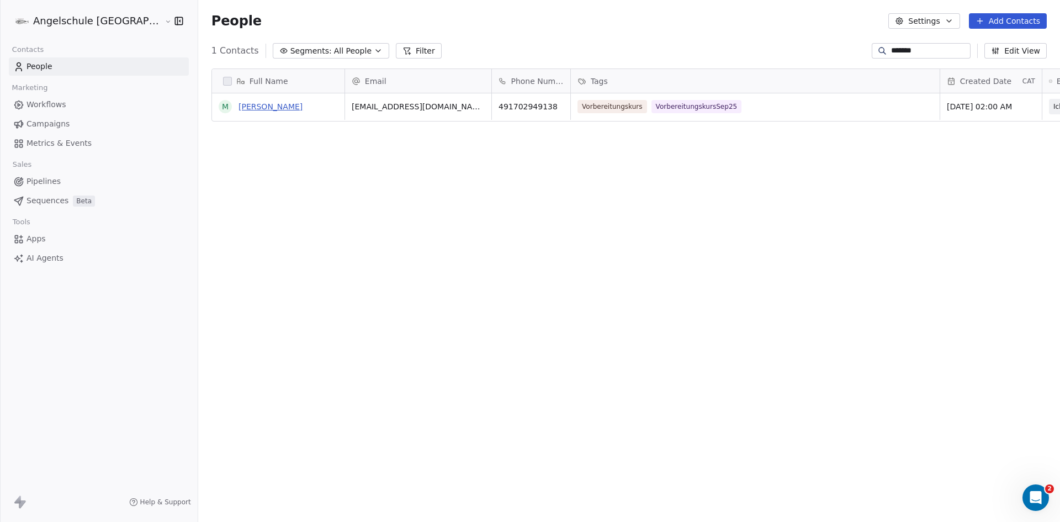
type input "*******"
click at [239, 106] on link "[PERSON_NAME]" at bounding box center [271, 106] width 64 height 9
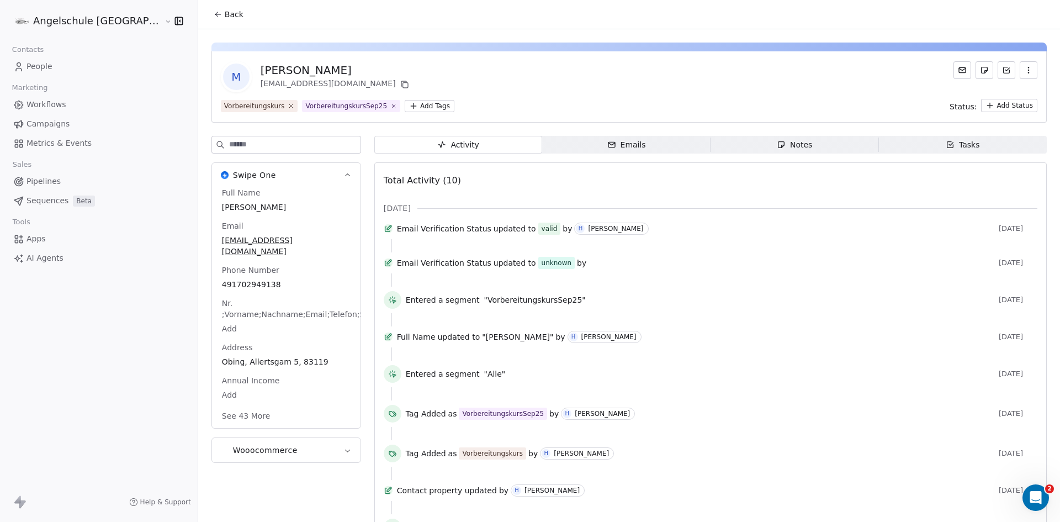
click at [609, 142] on div "Emails" at bounding box center [626, 145] width 39 height 12
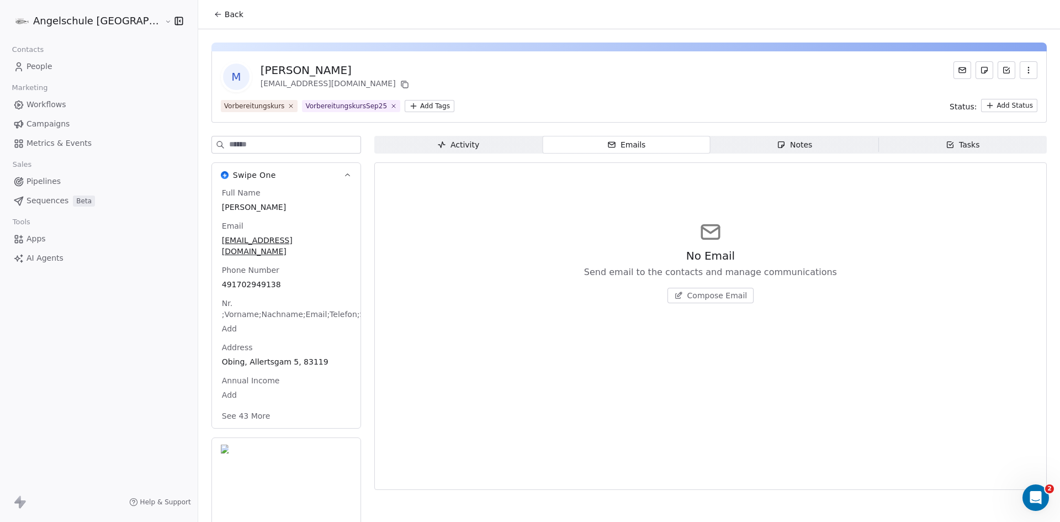
click at [688, 292] on span "Compose Email" at bounding box center [718, 295] width 60 height 11
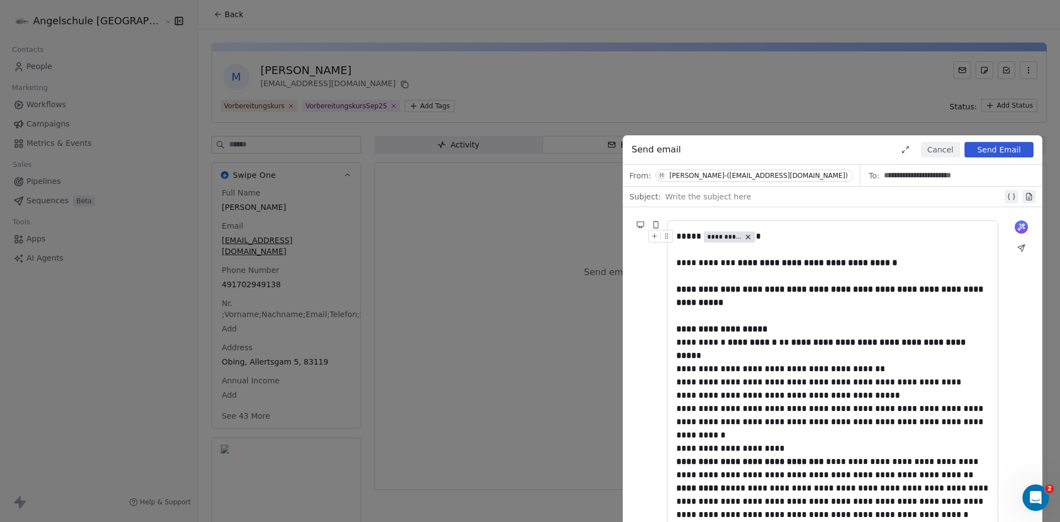
click at [685, 197] on div at bounding box center [833, 196] width 337 height 13
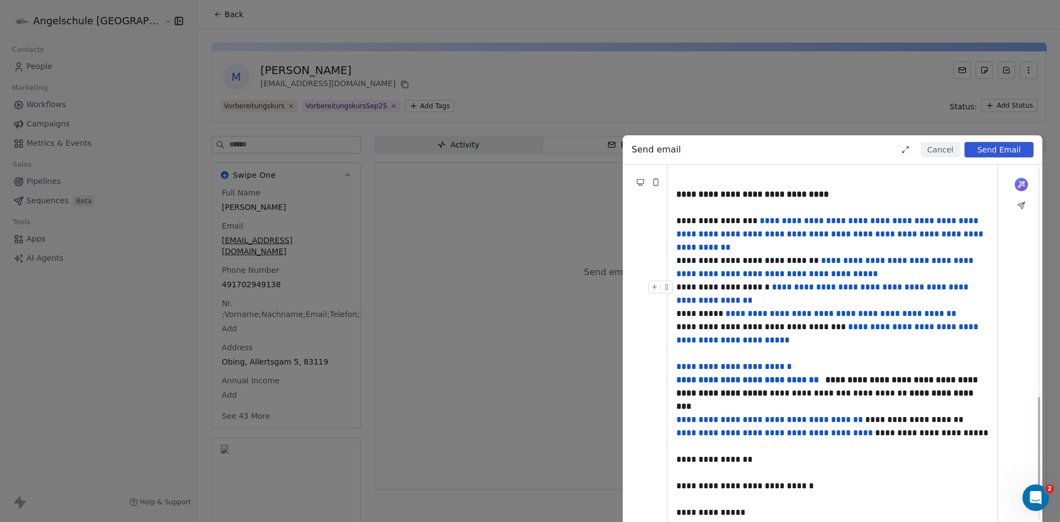
scroll to position [751, 0]
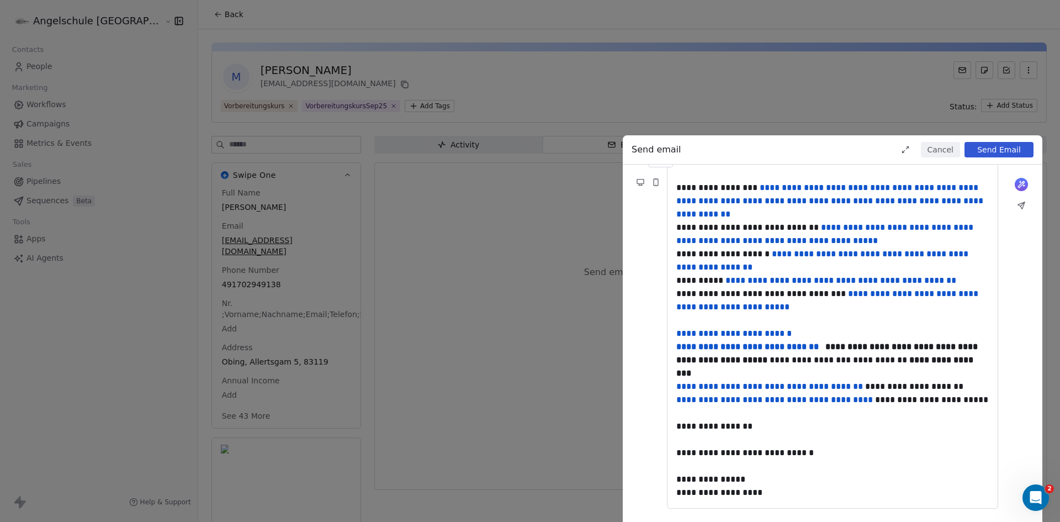
click at [995, 147] on button "Send Email" at bounding box center [999, 149] width 69 height 15
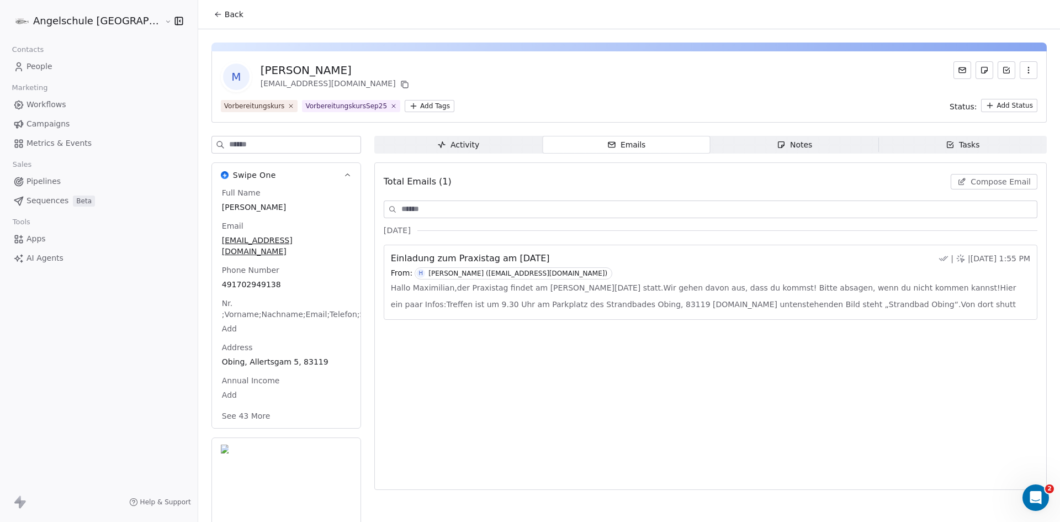
click at [41, 63] on span "People" at bounding box center [40, 67] width 26 height 12
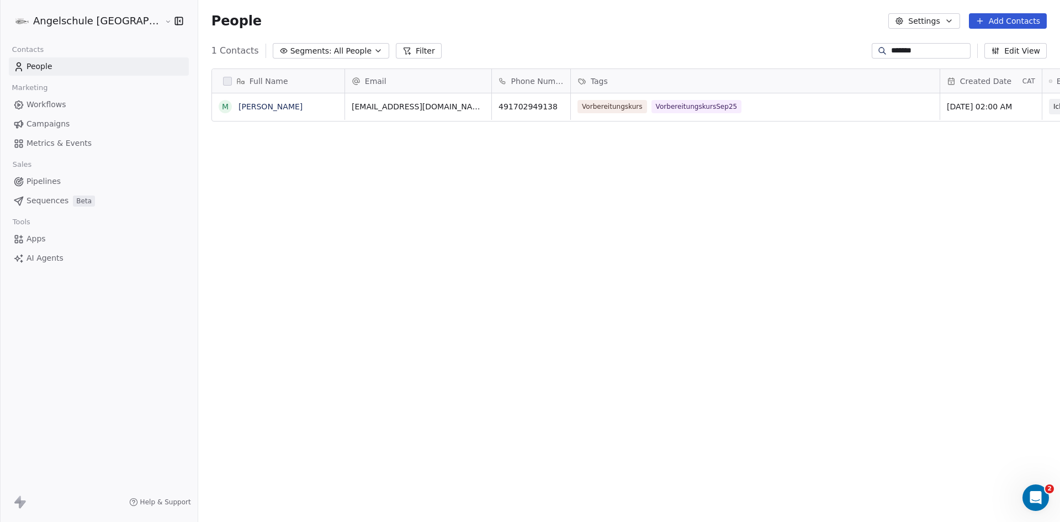
scroll to position [451, 903]
click at [374, 49] on icon "button" at bounding box center [378, 50] width 9 height 9
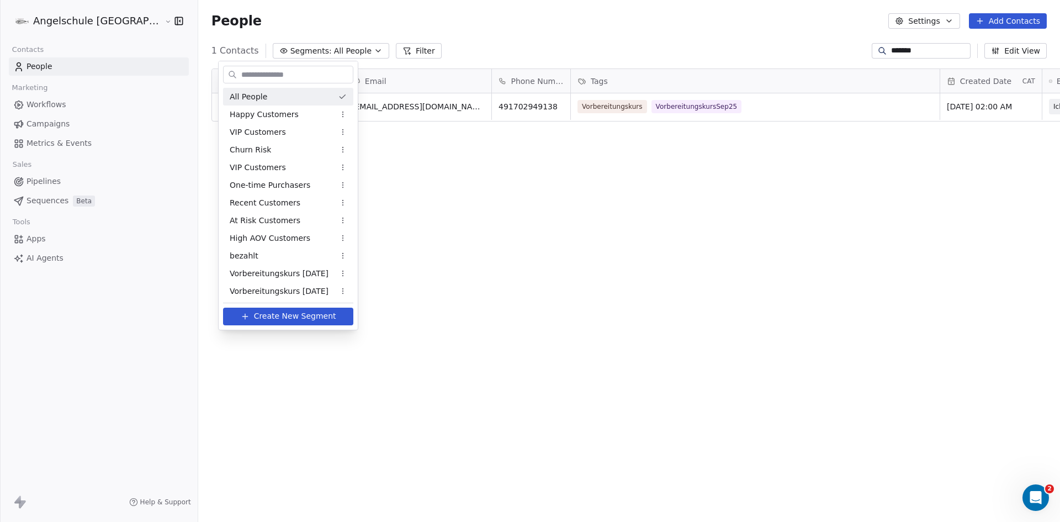
click at [187, 47] on html "Angelschule [GEOGRAPHIC_DATA] Contacts People Marketing Workflows Campaigns Met…" at bounding box center [530, 261] width 1060 height 522
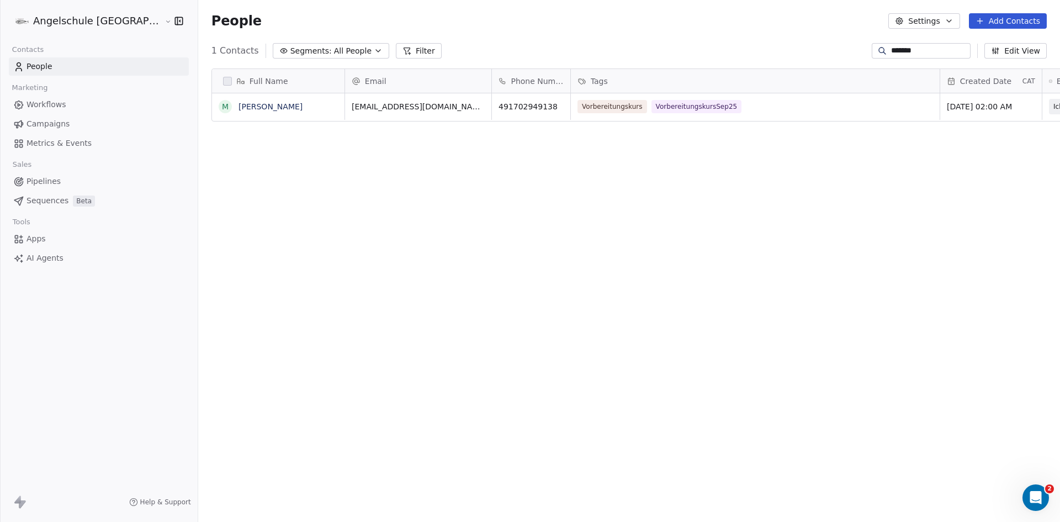
click at [35, 67] on span "People" at bounding box center [40, 67] width 26 height 12
drag, startPoint x: 917, startPoint y: 47, endPoint x: 849, endPoint y: 49, distance: 67.9
click at [849, 49] on div "1 Contacts Segments: All People Filter ******* Edit View" at bounding box center [629, 51] width 862 height 18
